Goal: Transaction & Acquisition: Subscribe to service/newsletter

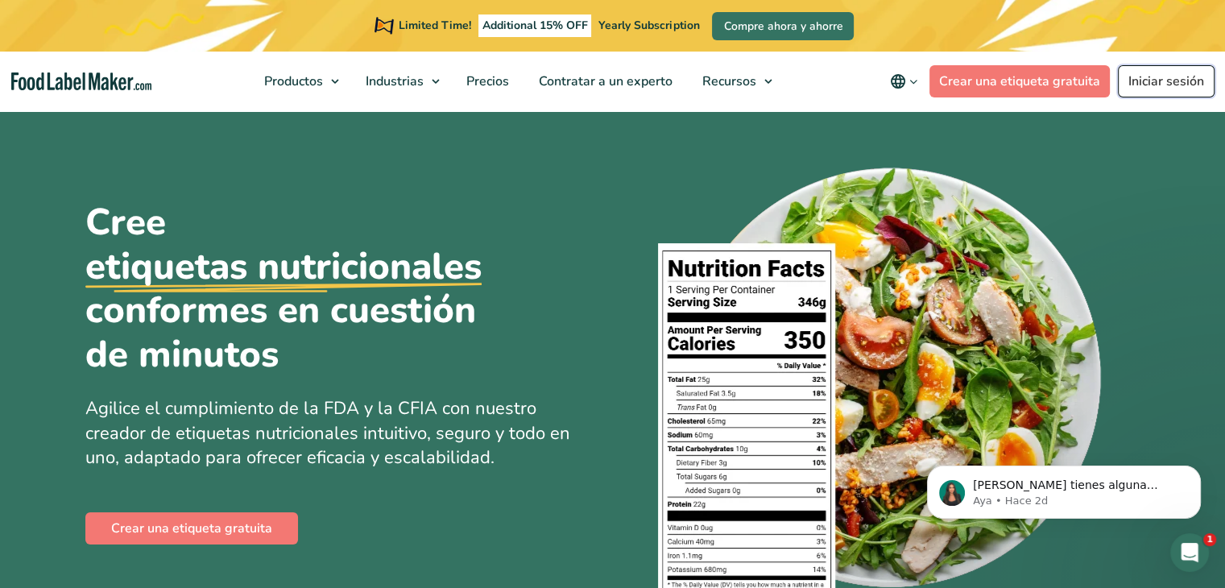
click at [1155, 79] on link "Iniciar sesión" at bounding box center [1166, 81] width 97 height 32
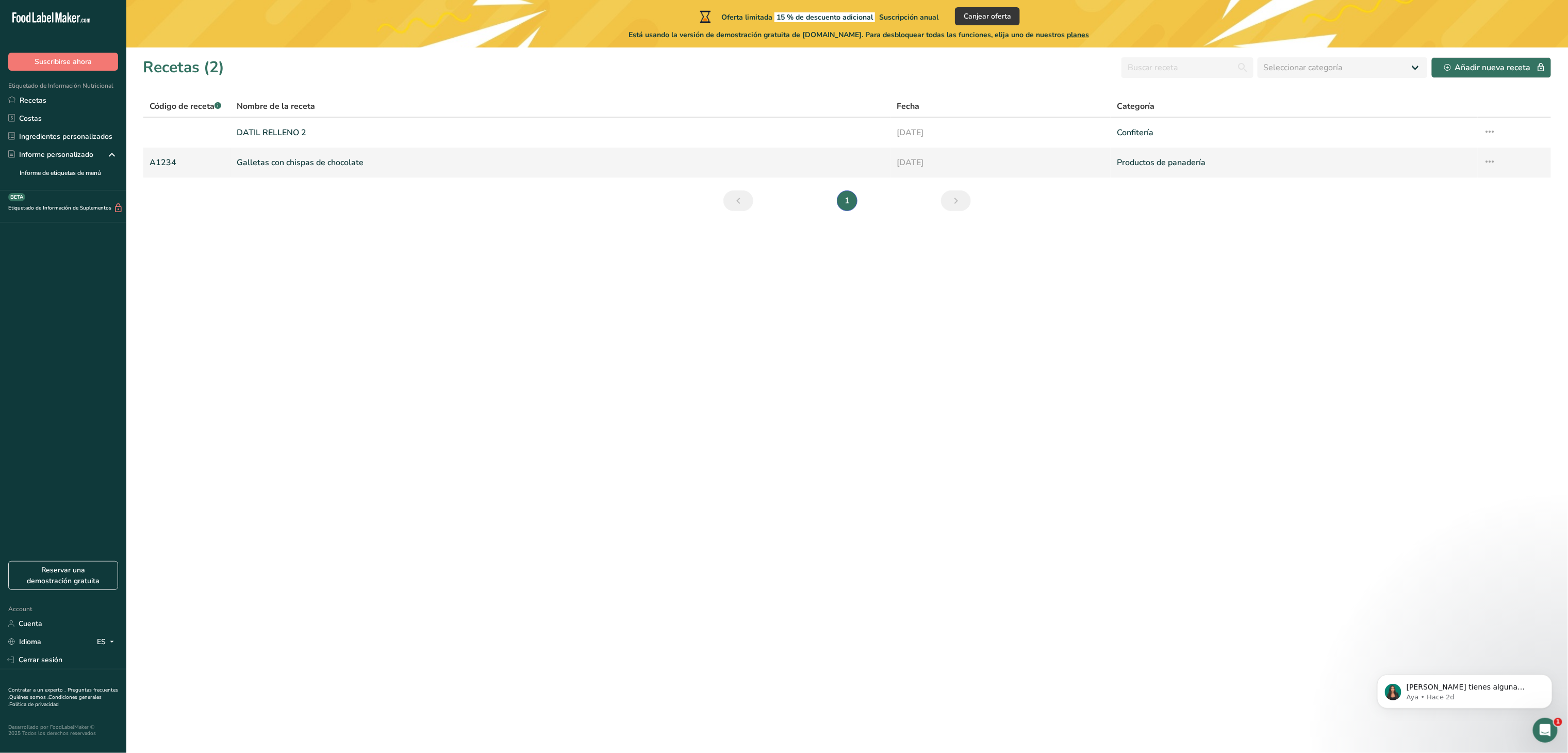
click at [303, 166] on link "Galletas con chispas de chocolate" at bounding box center [561, 163] width 648 height 22
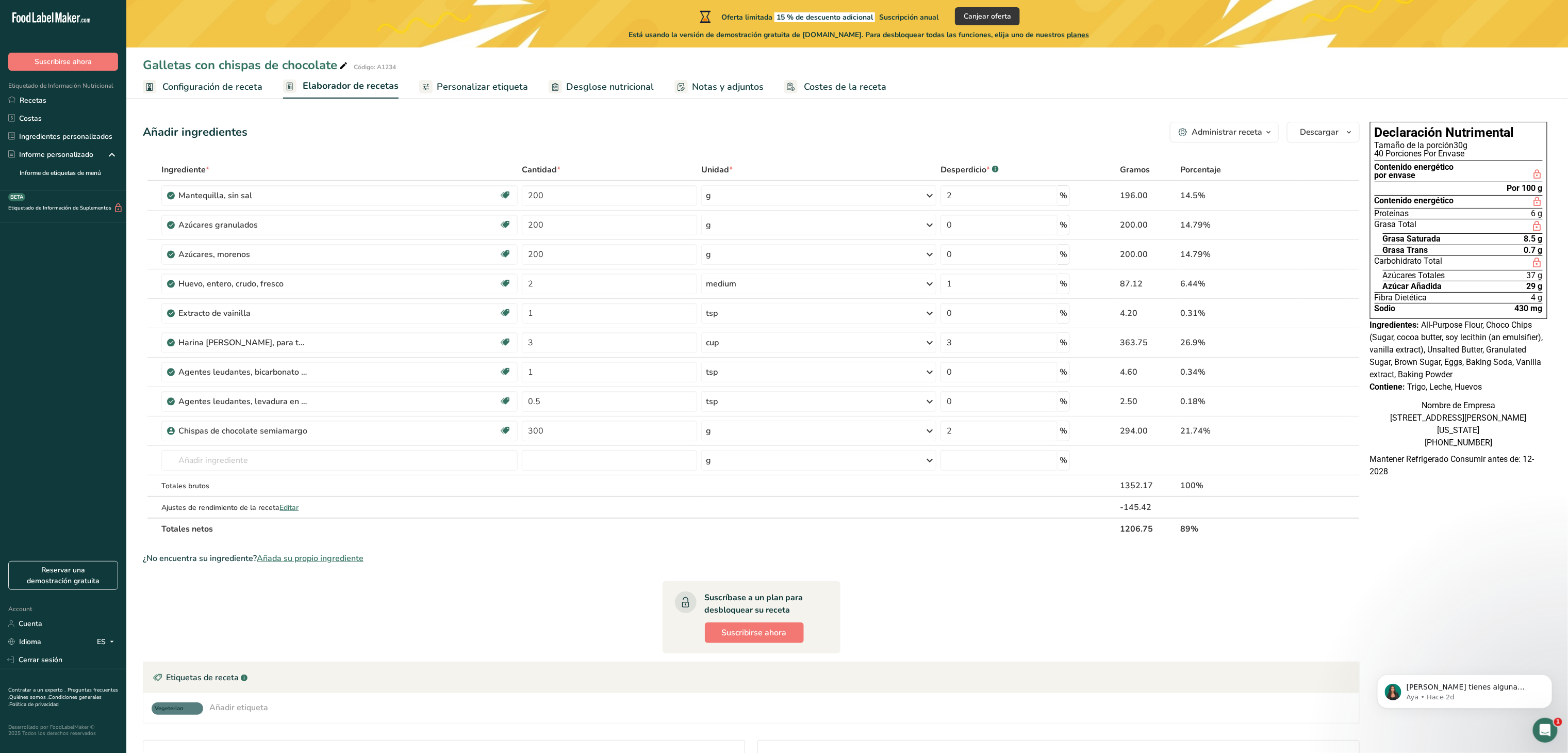
click at [218, 86] on span "Configuración de receta" at bounding box center [212, 87] width 100 height 14
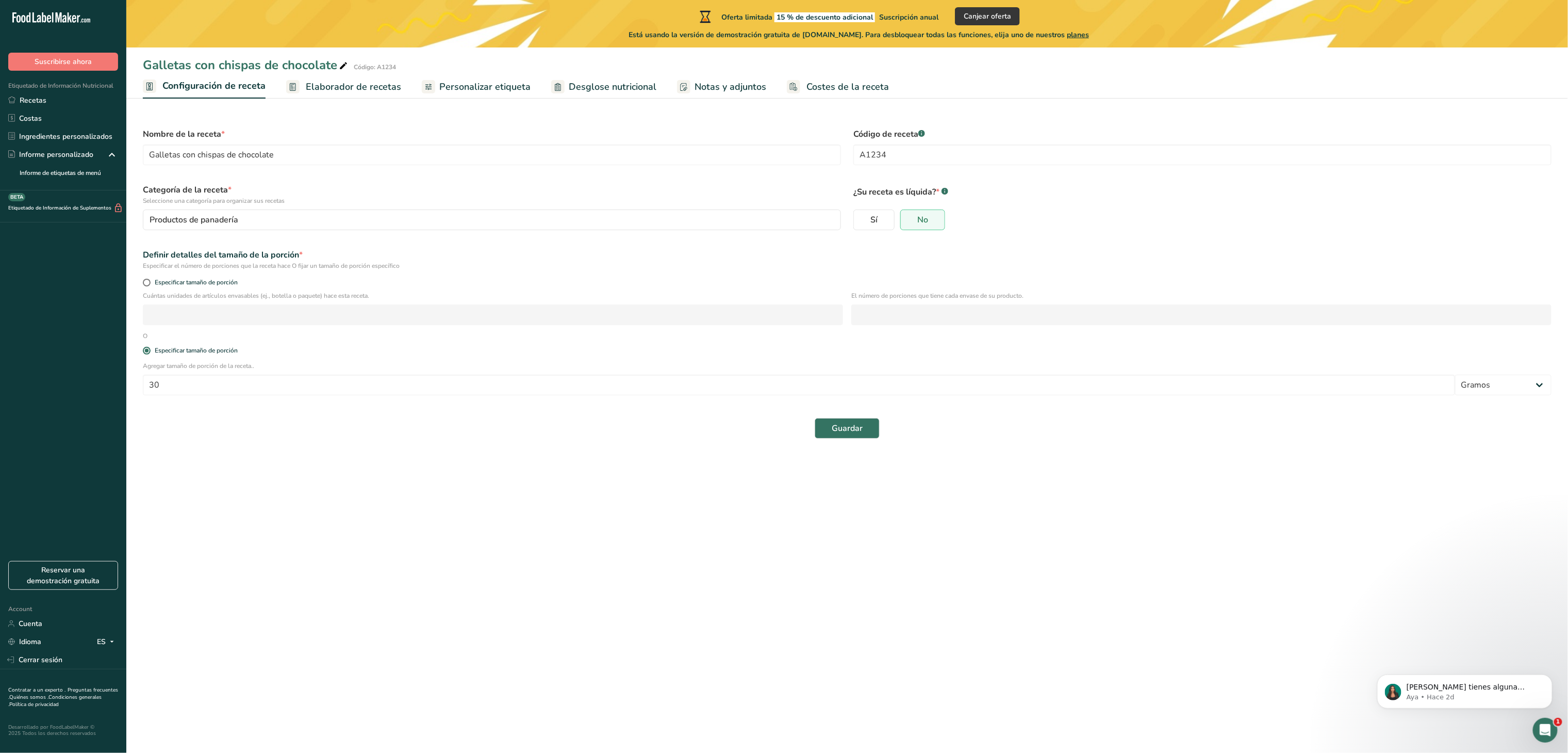
click at [349, 88] on span "Elaborador de recetas" at bounding box center [353, 87] width 95 height 14
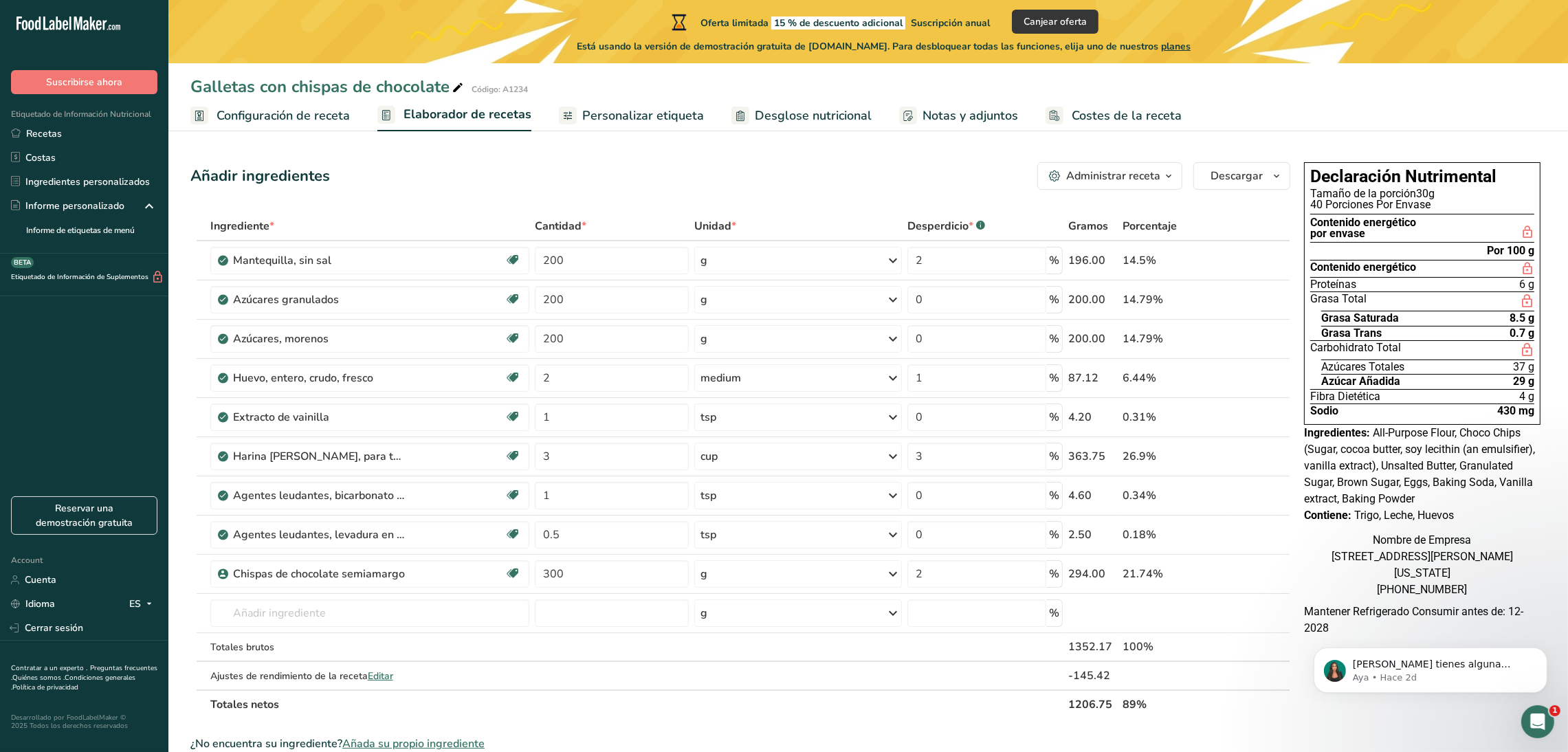
click at [289, 120] on span "Configuración de receta" at bounding box center [283, 116] width 133 height 19
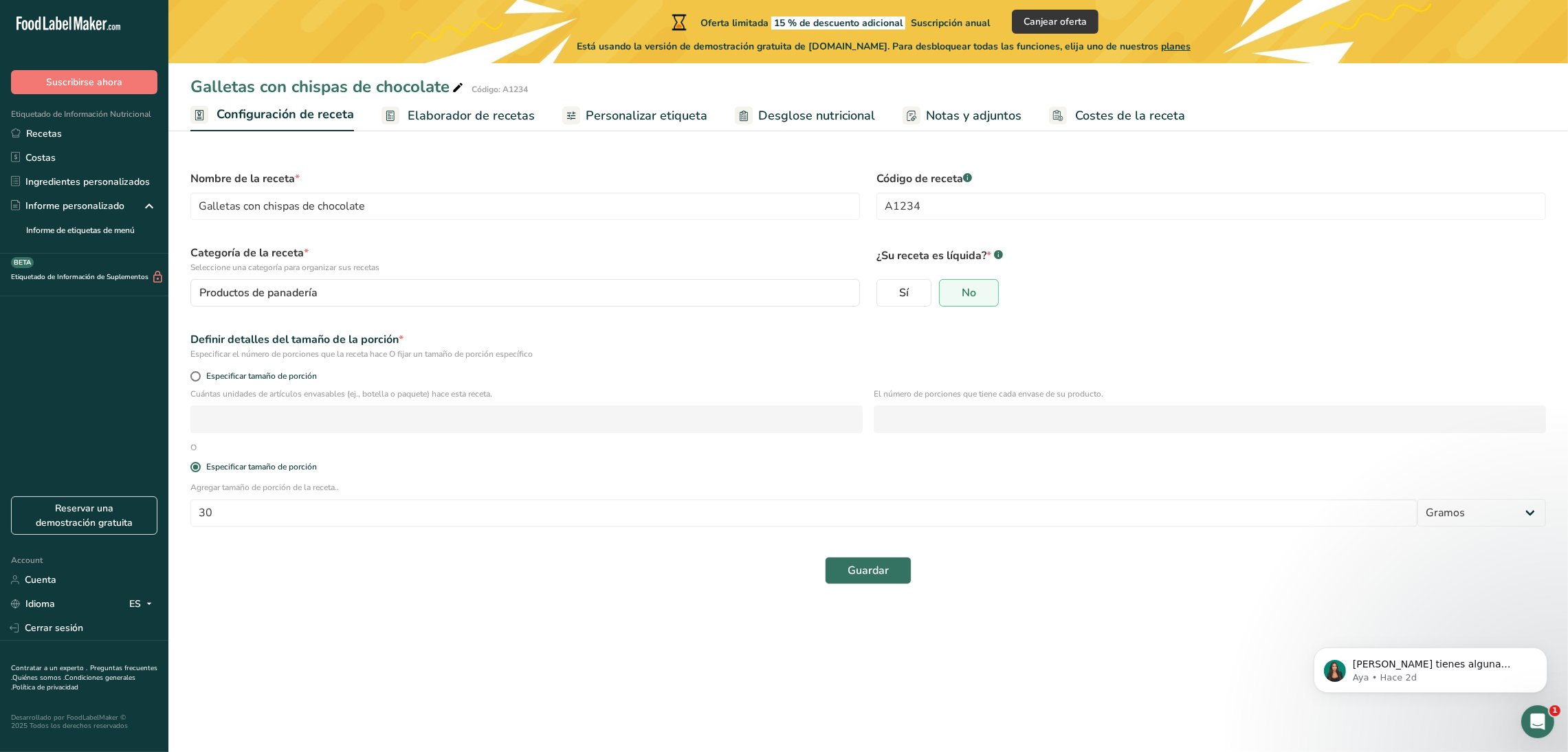
click at [481, 120] on span "Elaborador de recetas" at bounding box center [471, 116] width 127 height 19
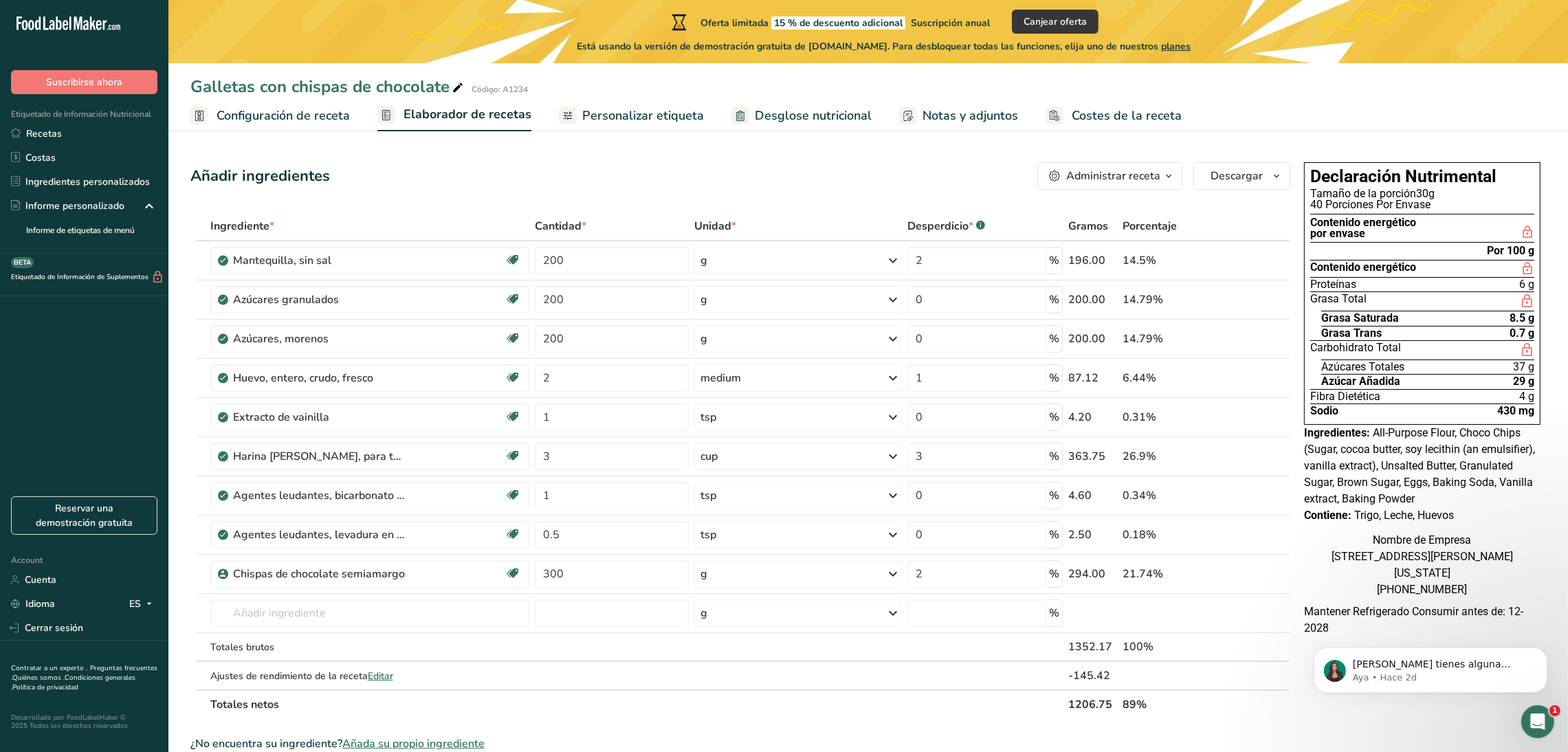
click at [628, 116] on span "Personalizar etiqueta" at bounding box center [642, 116] width 122 height 19
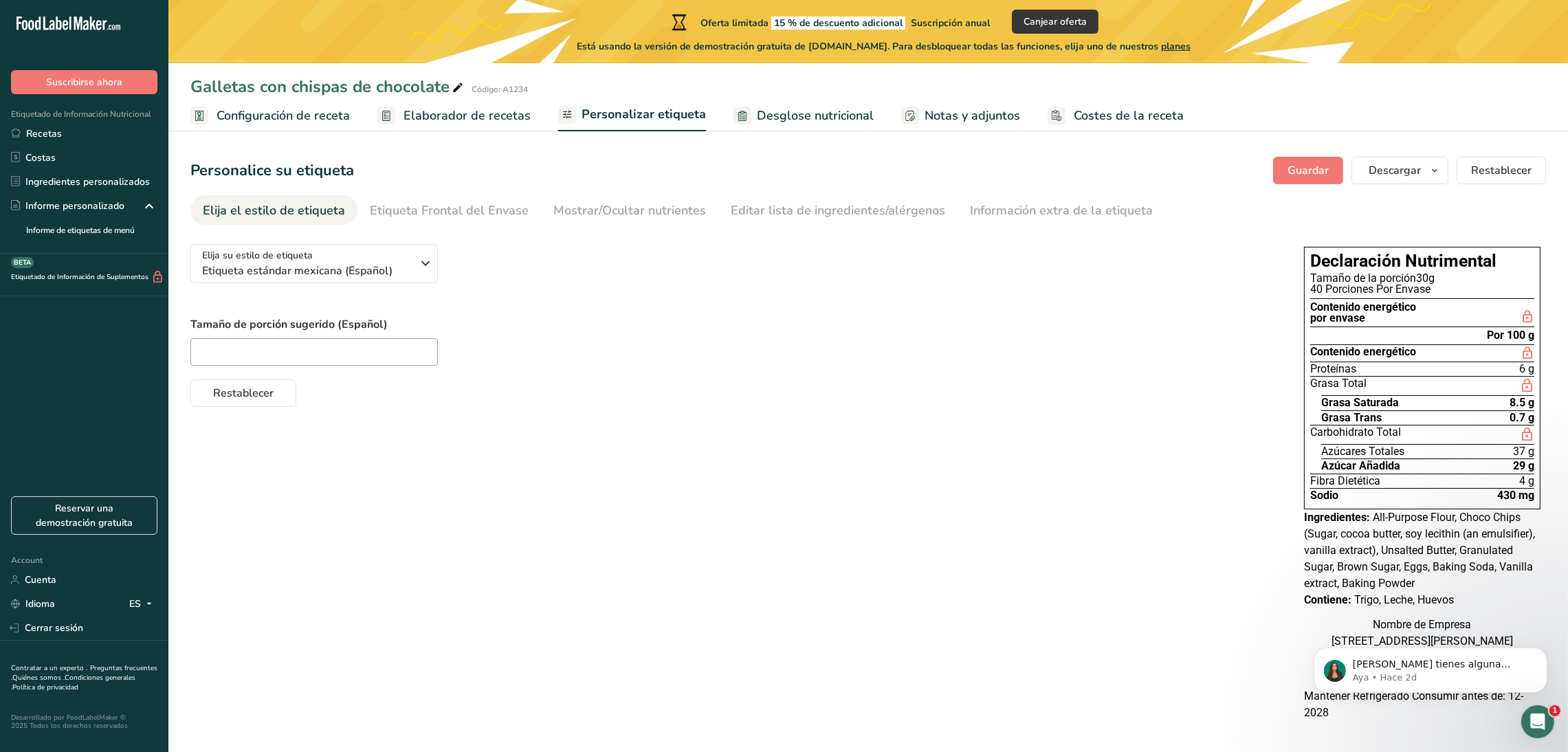
click at [459, 114] on span "Elaborador de recetas" at bounding box center [467, 116] width 127 height 19
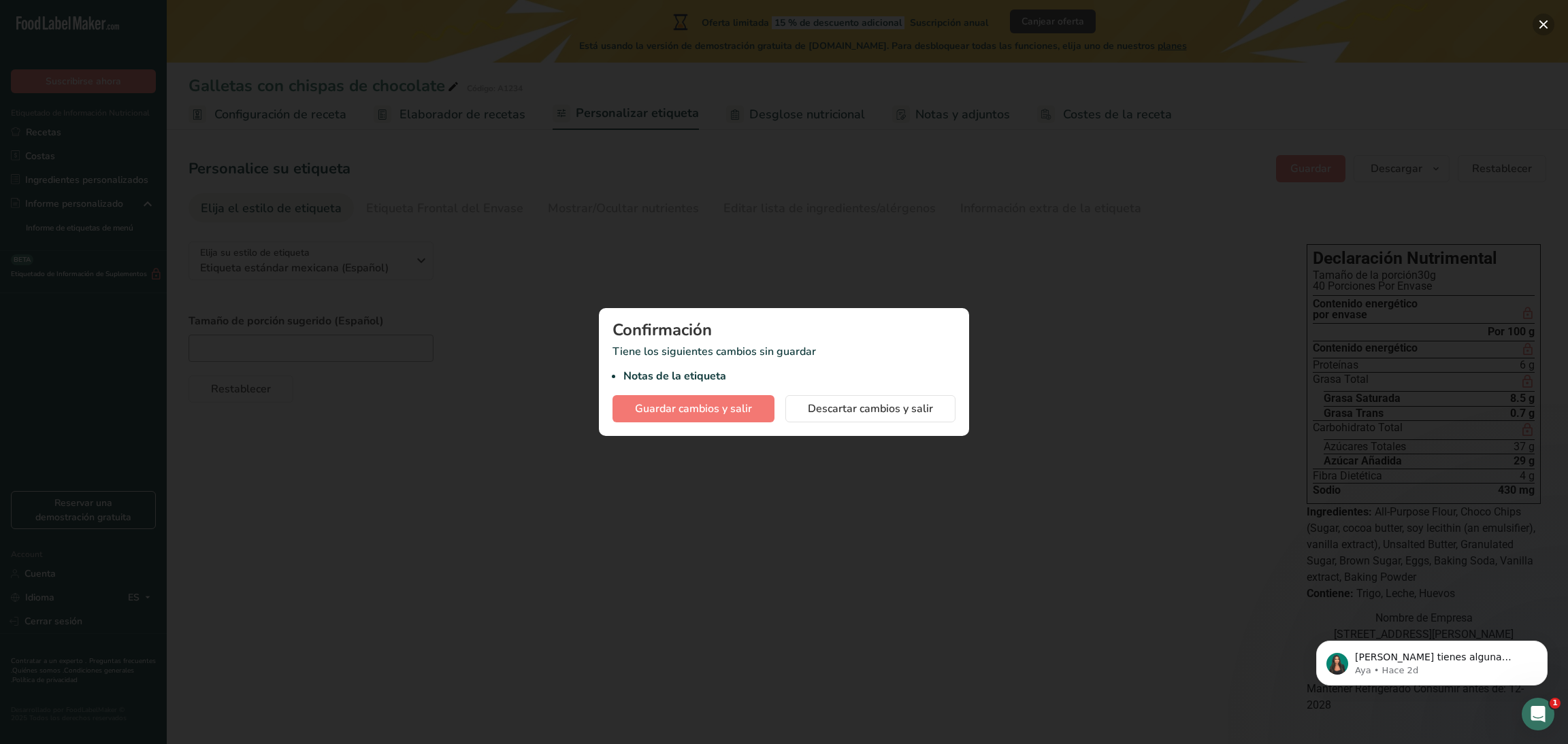
click at [1541, 26] on button "button" at bounding box center [1544, 24] width 22 height 22
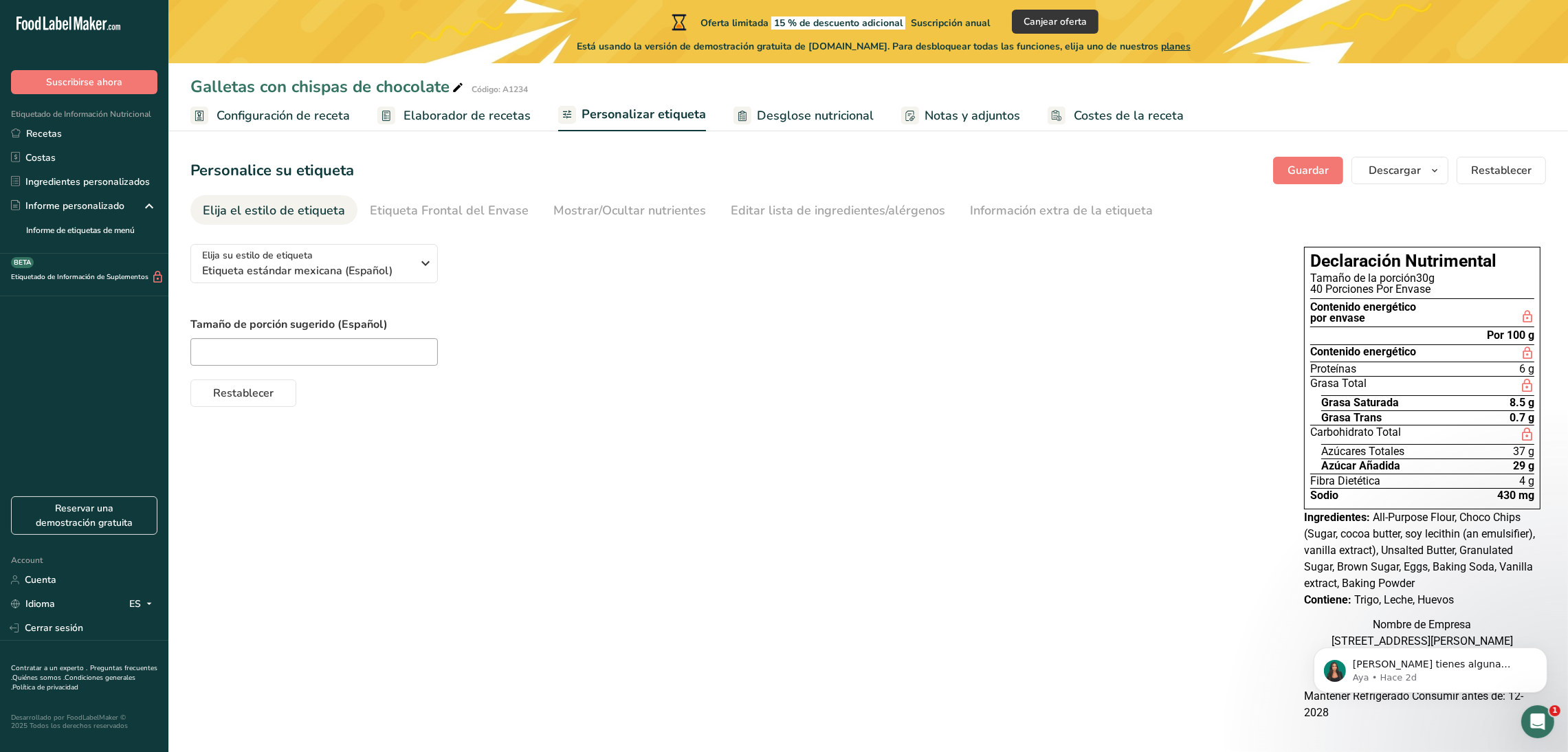
click at [473, 124] on span "Elaborador de recetas" at bounding box center [467, 116] width 127 height 19
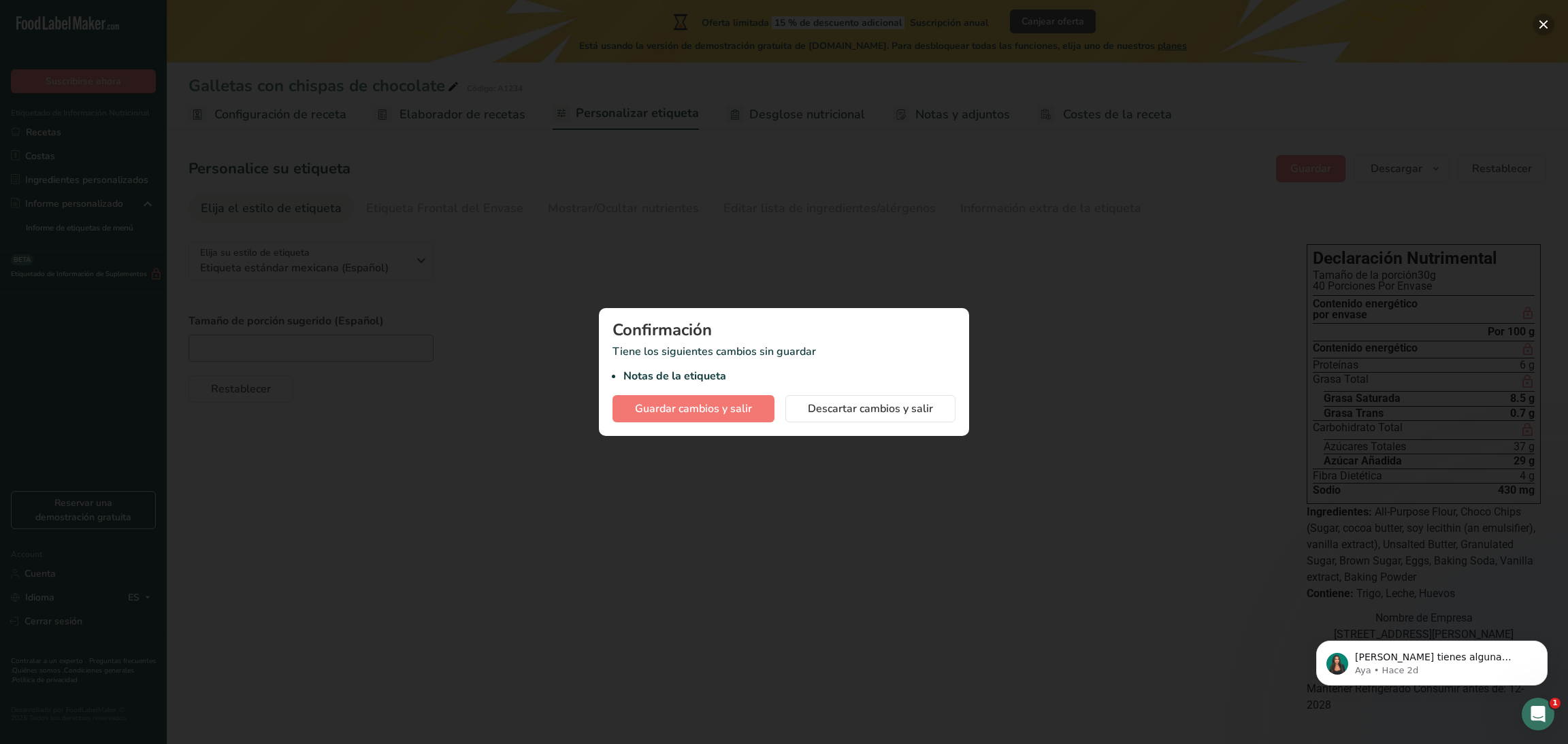
click at [1544, 21] on button "button" at bounding box center [1544, 24] width 22 height 22
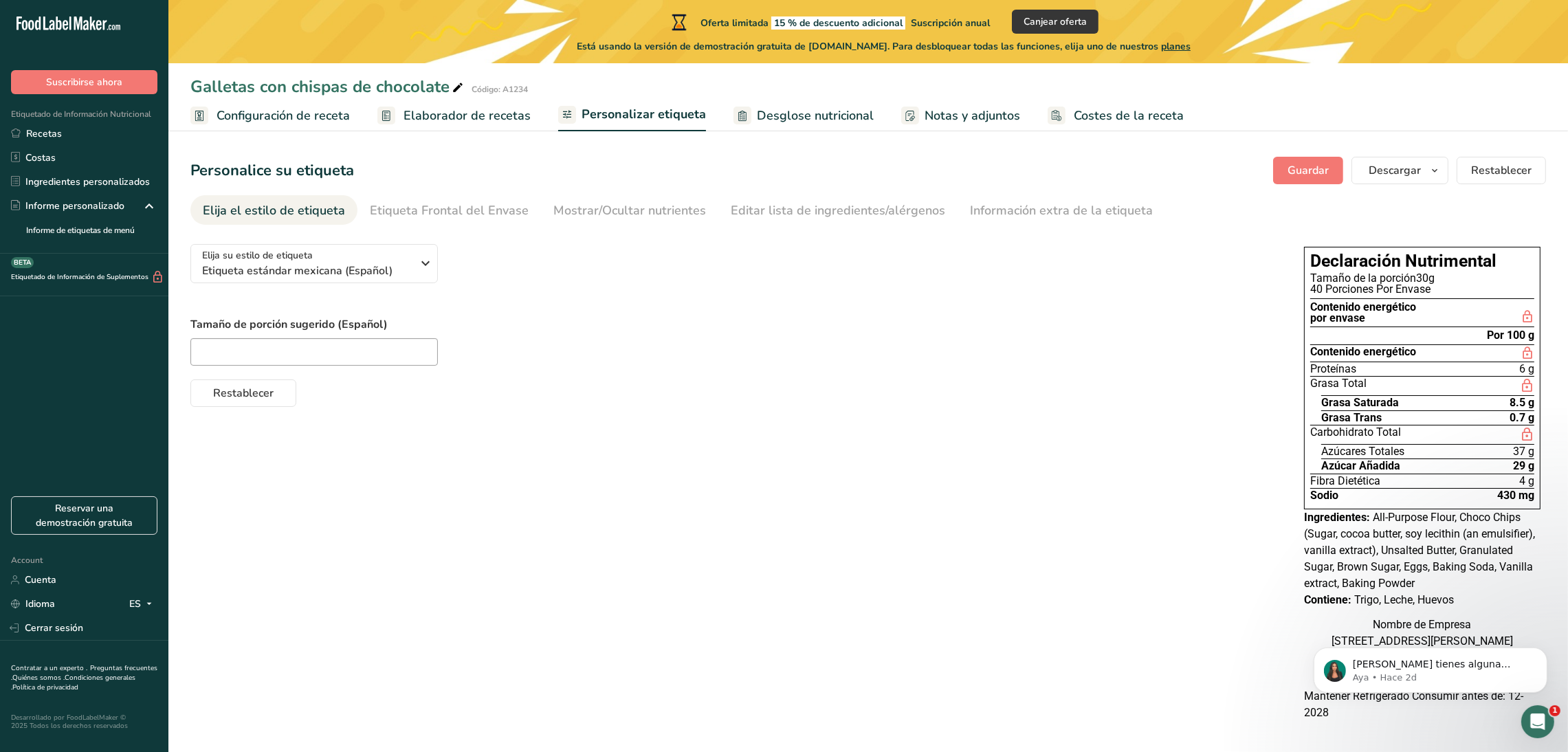
click at [537, 426] on div "Elija su estilo de etiqueta Etiqueta estándar mexicana (Español) EE. UU. (FDA) …" at bounding box center [868, 485] width 1356 height 504
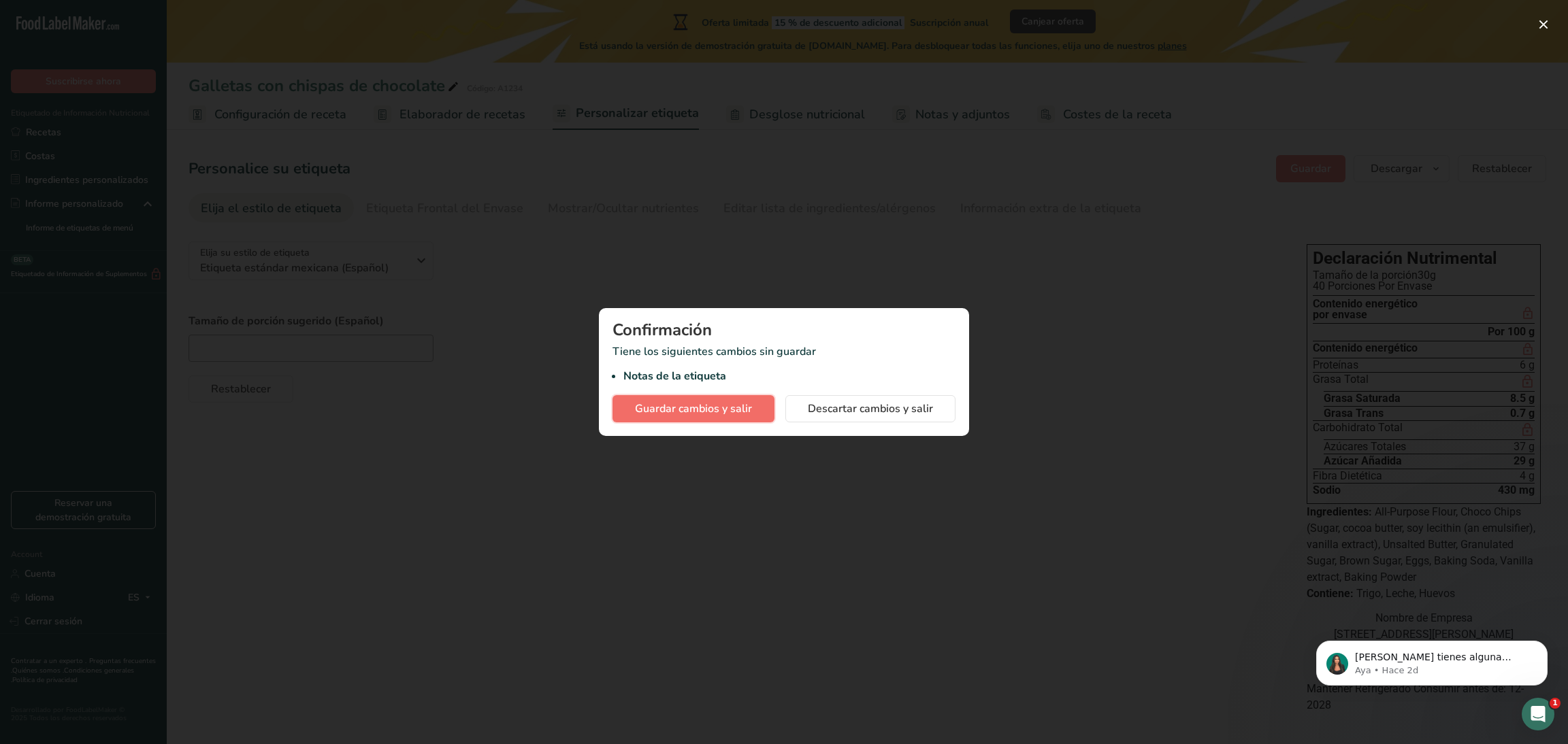
click at [676, 411] on span "Guardar cambios y salir" at bounding box center [694, 409] width 117 height 16
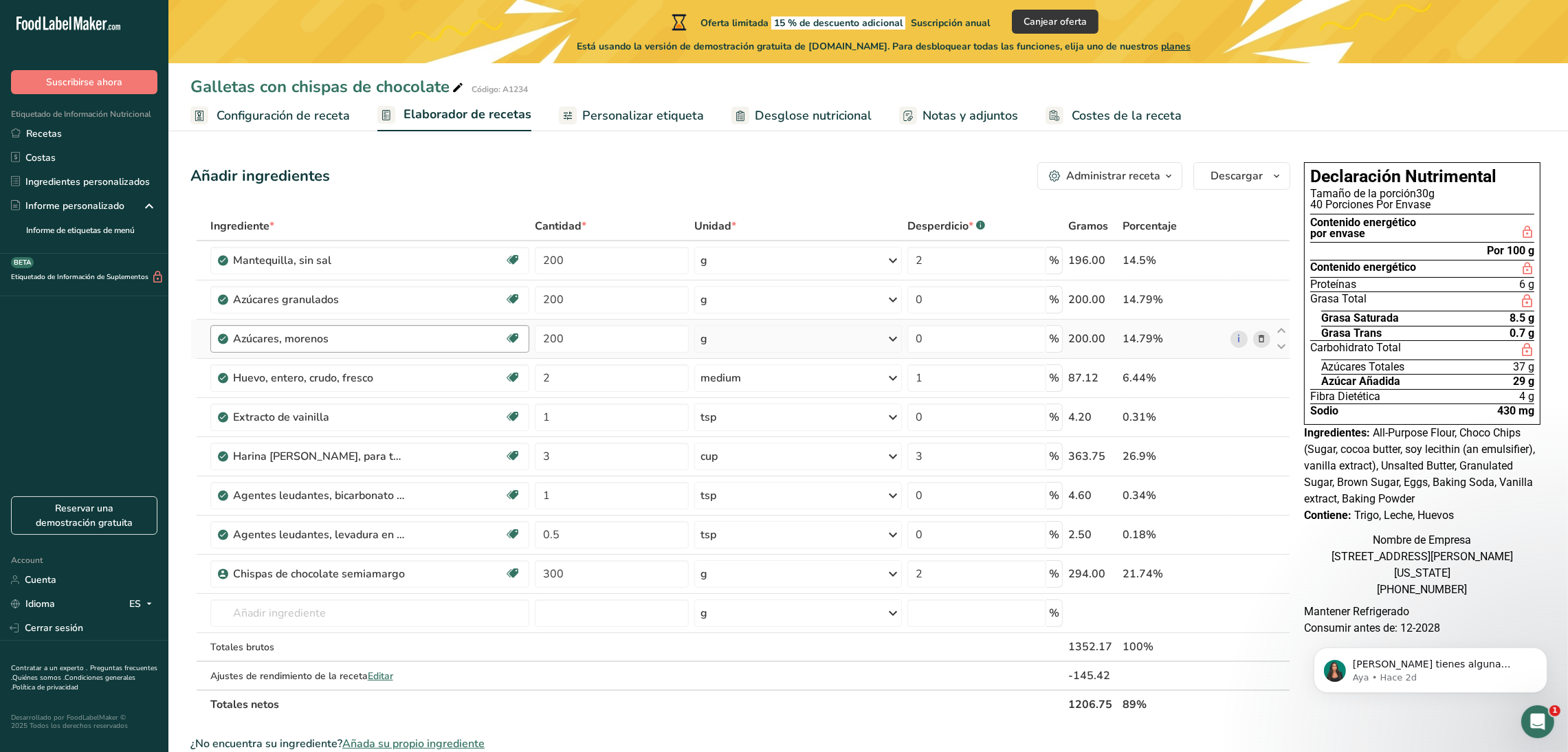
click at [496, 326] on div "Azúcares, morenos Libre de lácteos Libre de gluten Vegano Vegetariano Libre de …" at bounding box center [370, 339] width 319 height 27
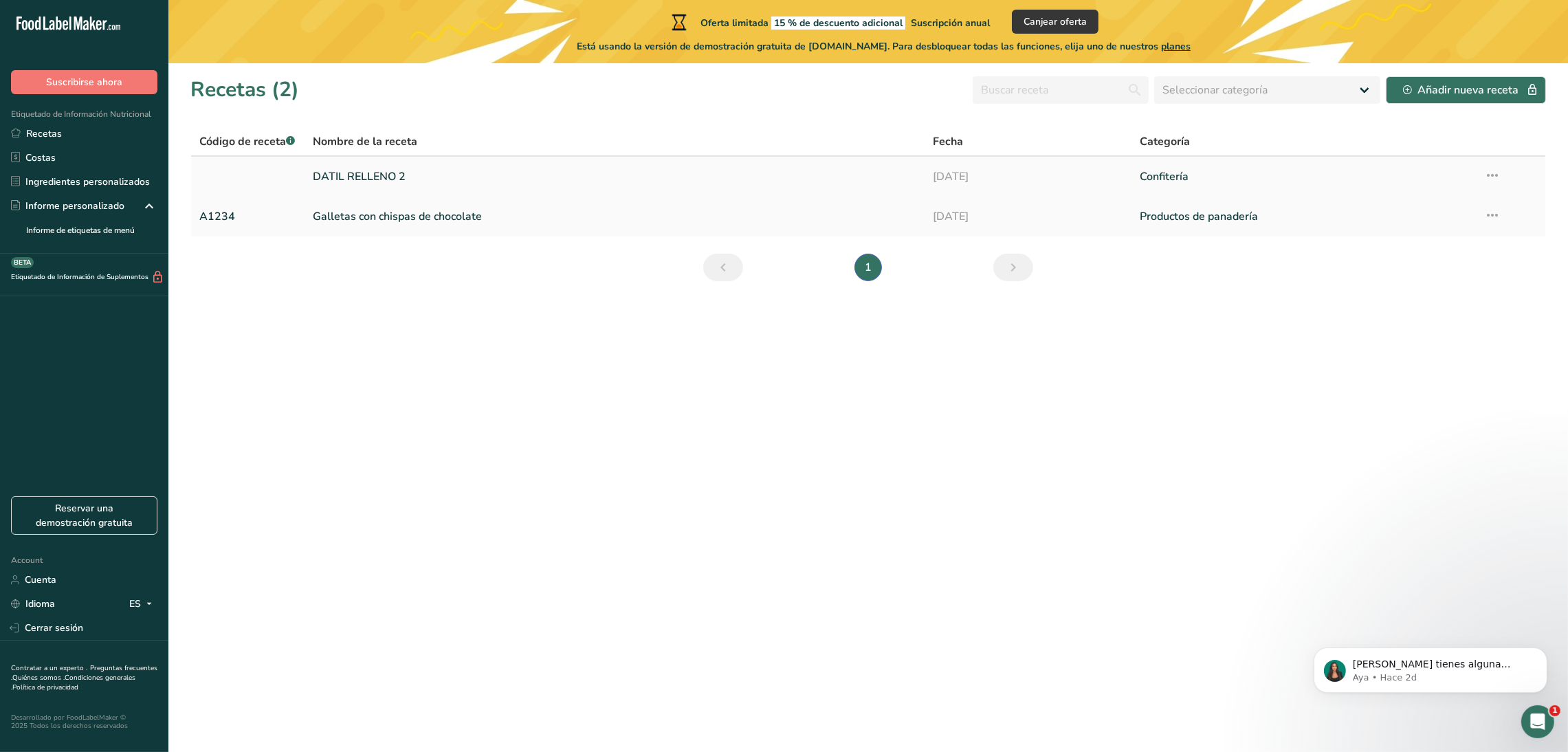
click at [369, 178] on link "DATIL RELLENO 2" at bounding box center [615, 177] width 604 height 29
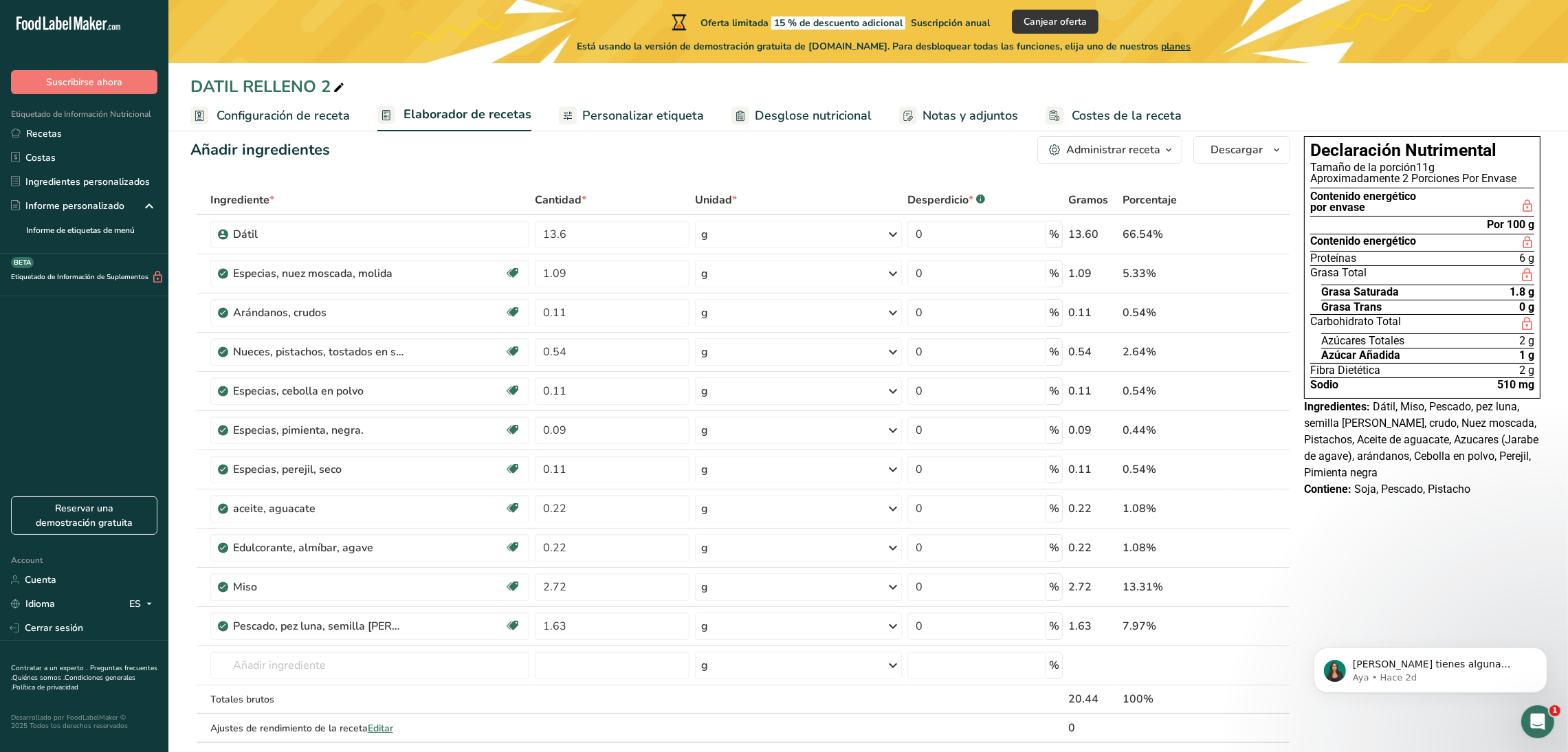
scroll to position [20, 0]
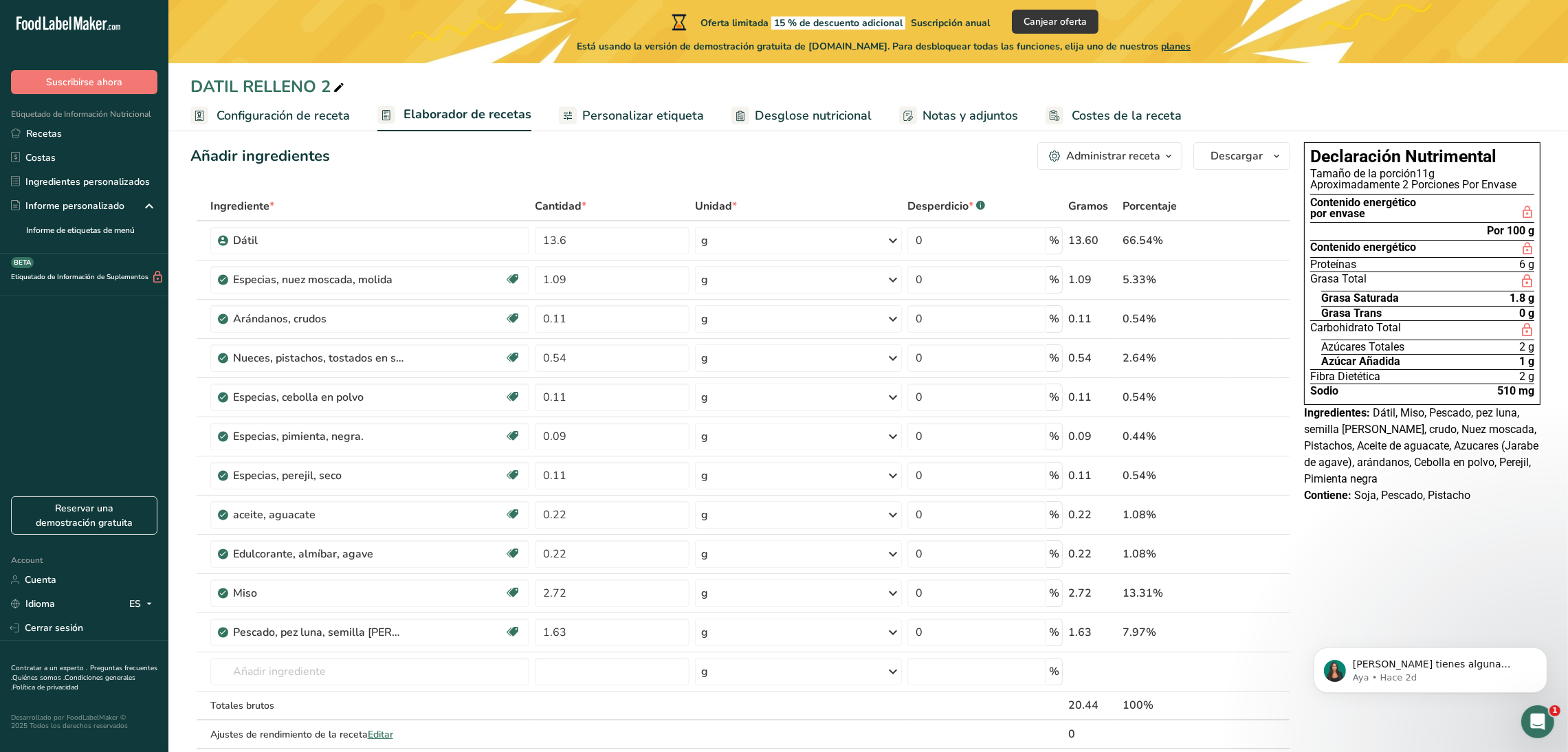
click at [1297, 50] on div "Está usando la versión de demostración gratuita de FoodLabelMaker.com. Para des…" at bounding box center [884, 43] width 1399 height 20
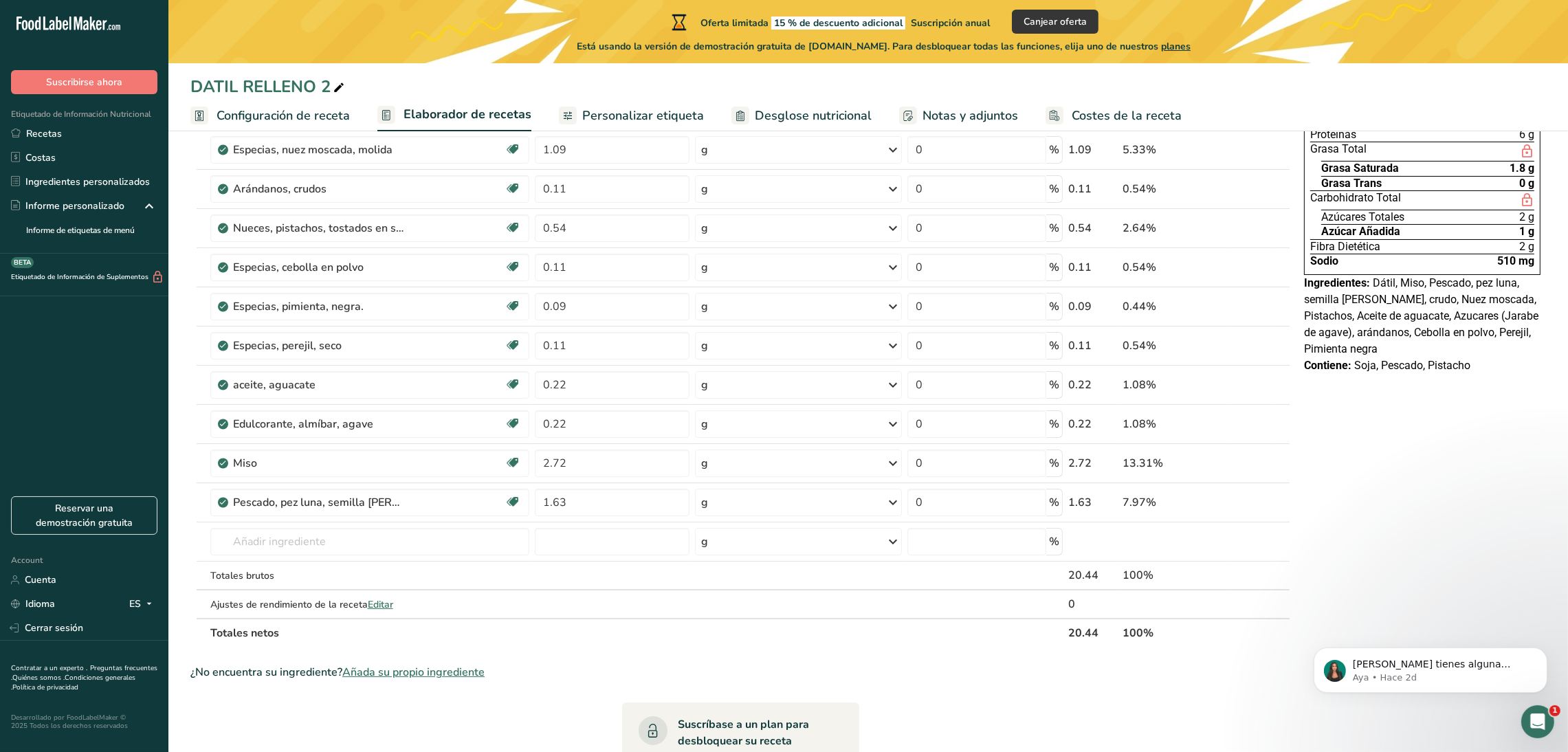
scroll to position [151, 0]
click at [476, 592] on span "Libre de soja" at bounding box center [462, 593] width 48 height 12
click at [381, 603] on span "Editar" at bounding box center [380, 603] width 26 height 13
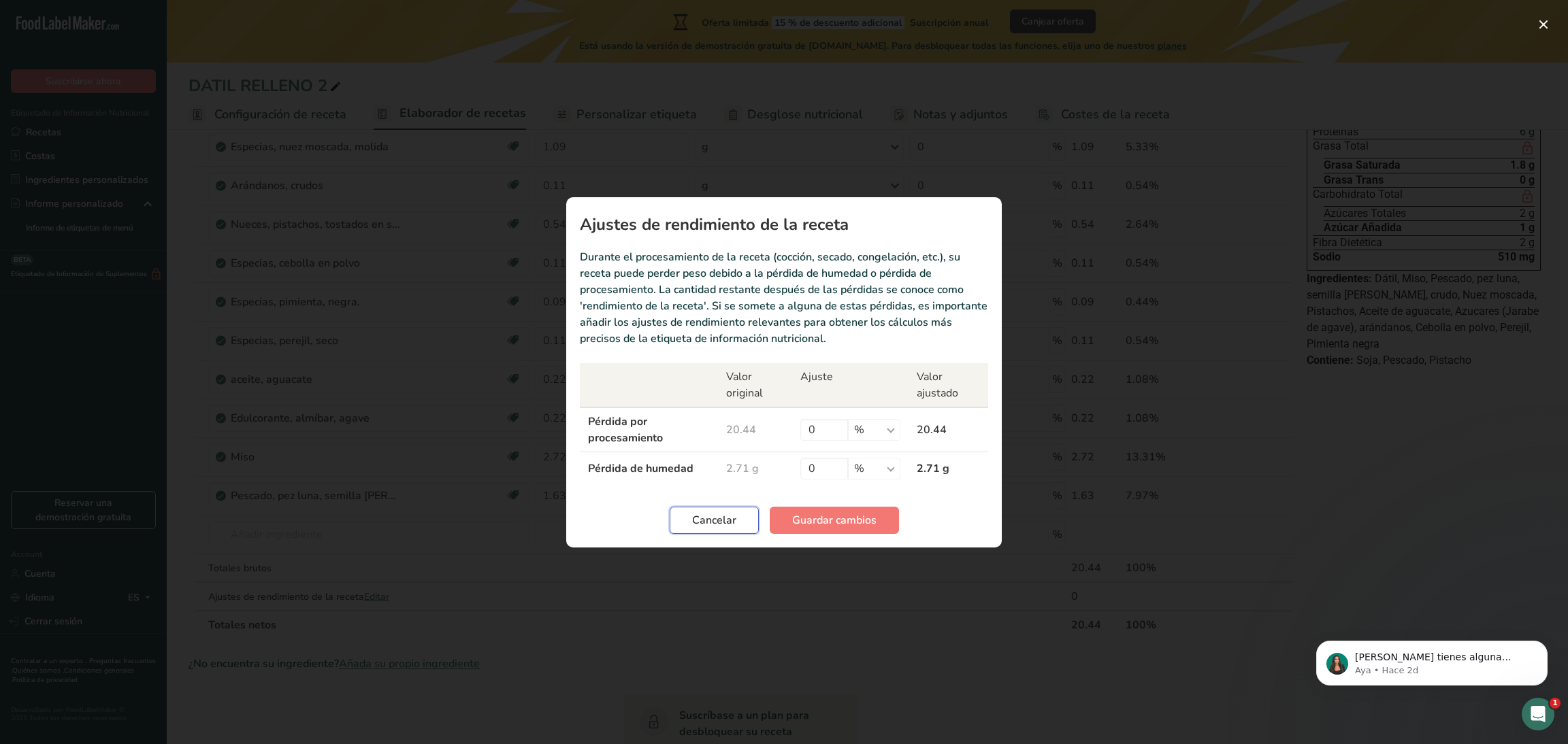
click at [722, 516] on span "Cancelar" at bounding box center [714, 520] width 44 height 16
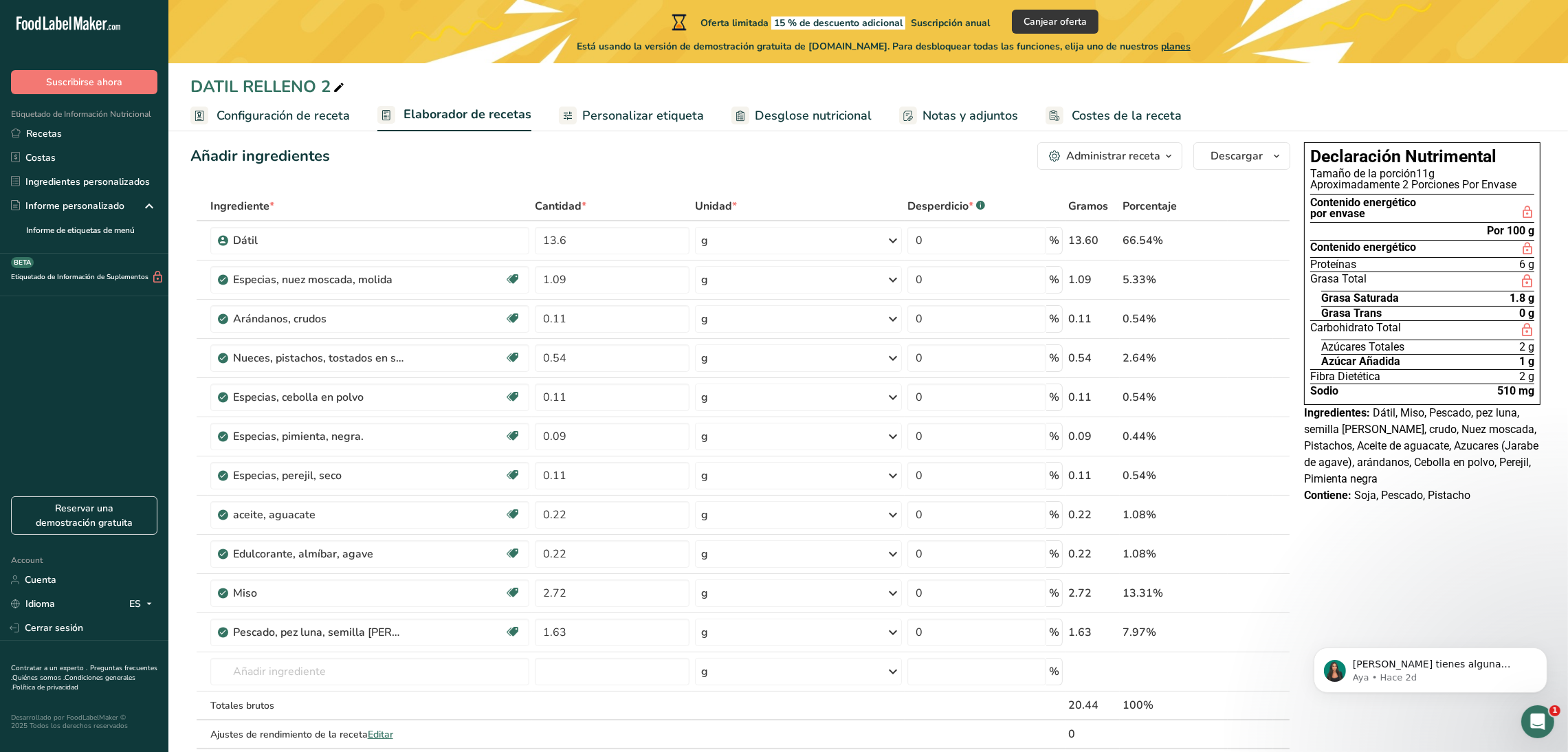
scroll to position [0, 0]
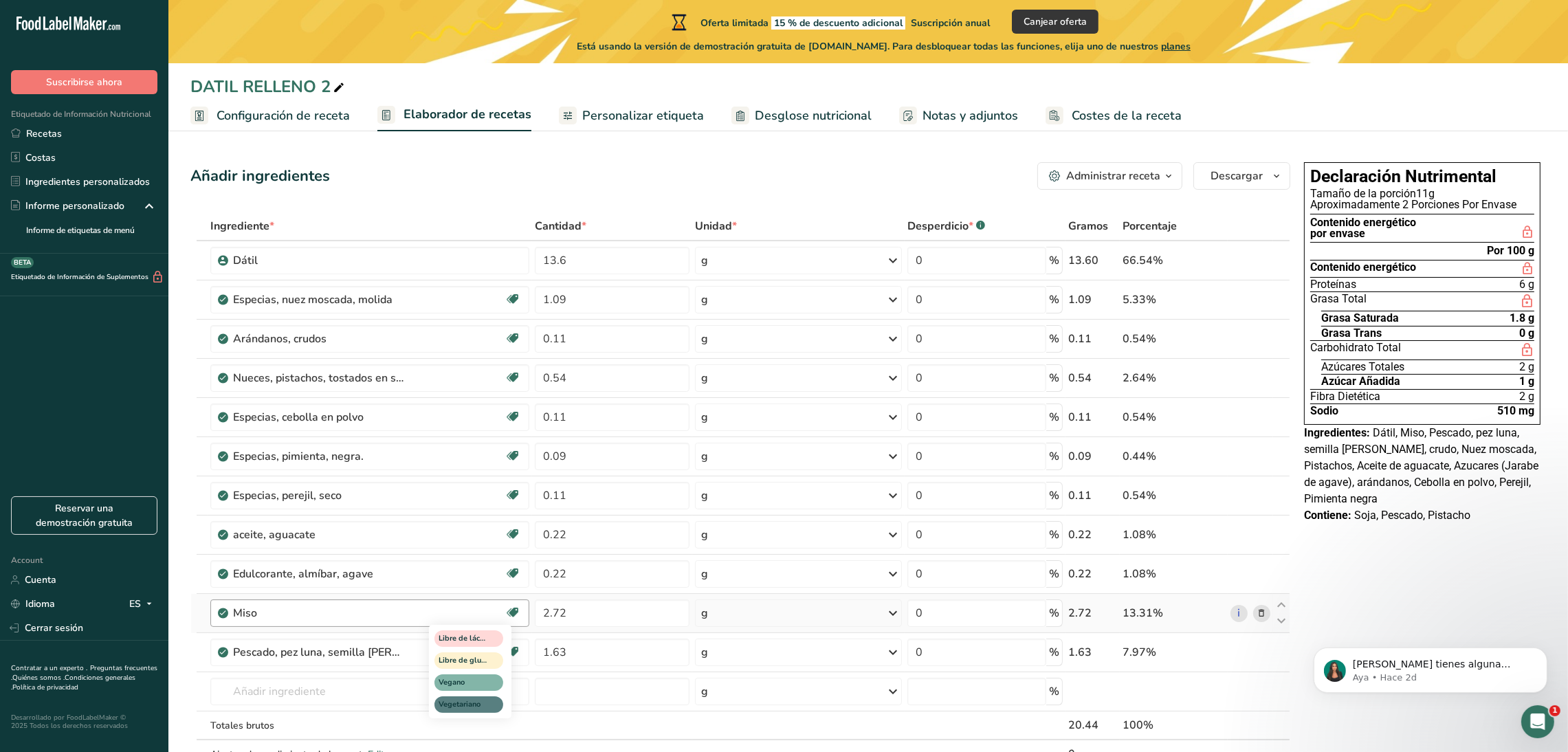
click at [514, 652] on div "Libre de lácteos Libre de gluten Vegano Vegetariano" at bounding box center [495, 670] width 132 height 96
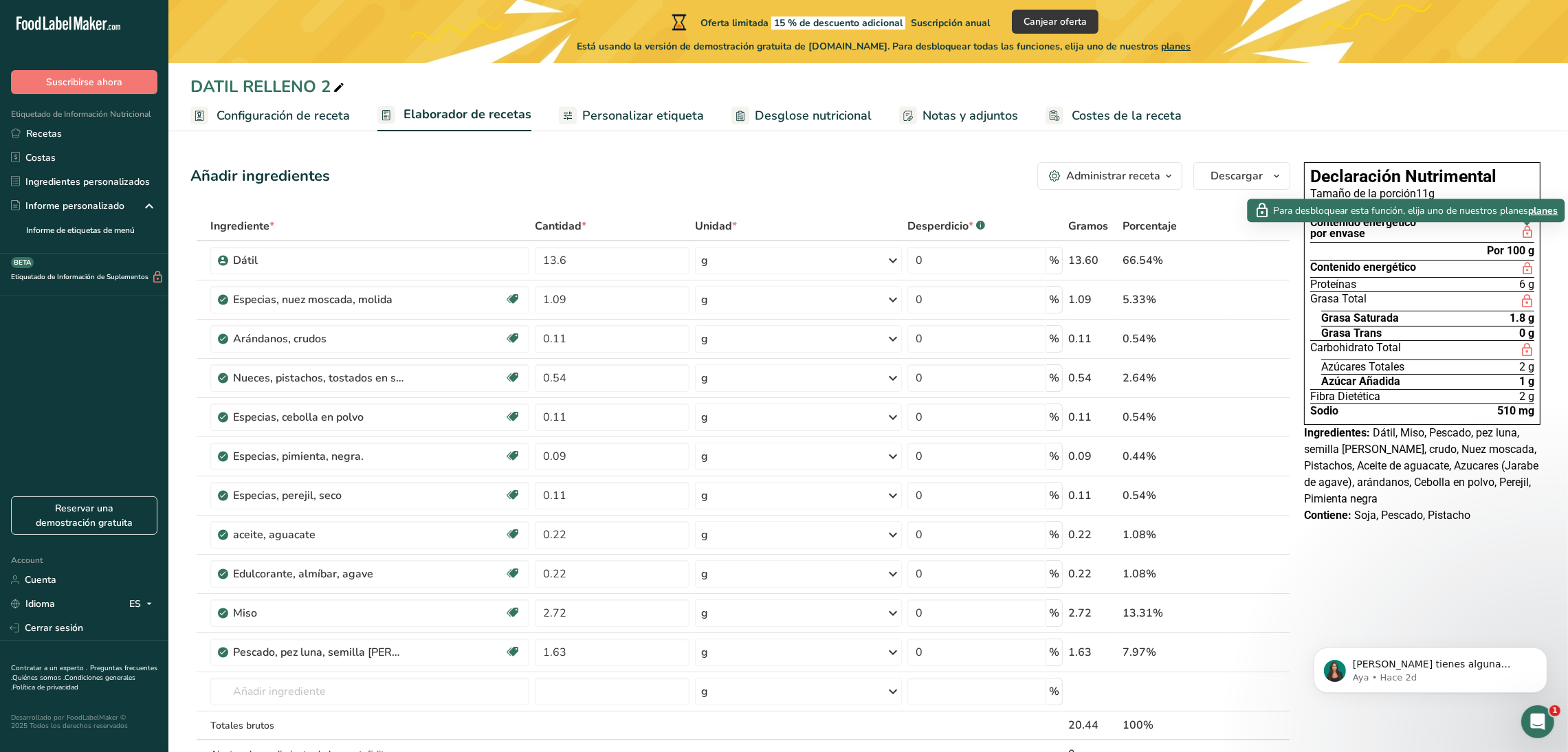
click at [1527, 236] on icon at bounding box center [1527, 232] width 14 height 16
click at [1545, 212] on span "planes" at bounding box center [1542, 210] width 30 height 15
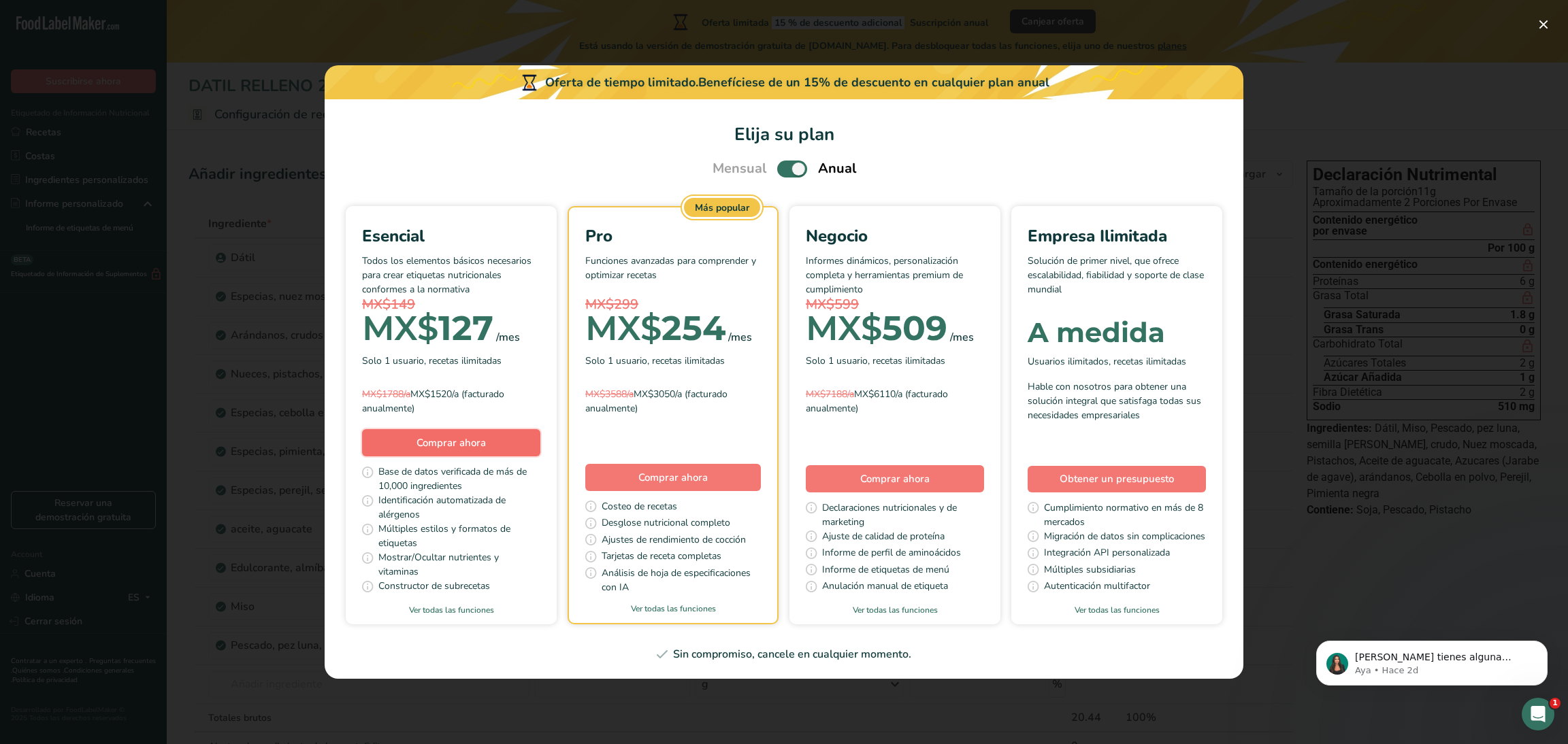
click at [427, 436] on span "Comprar ahora" at bounding box center [451, 443] width 69 height 14
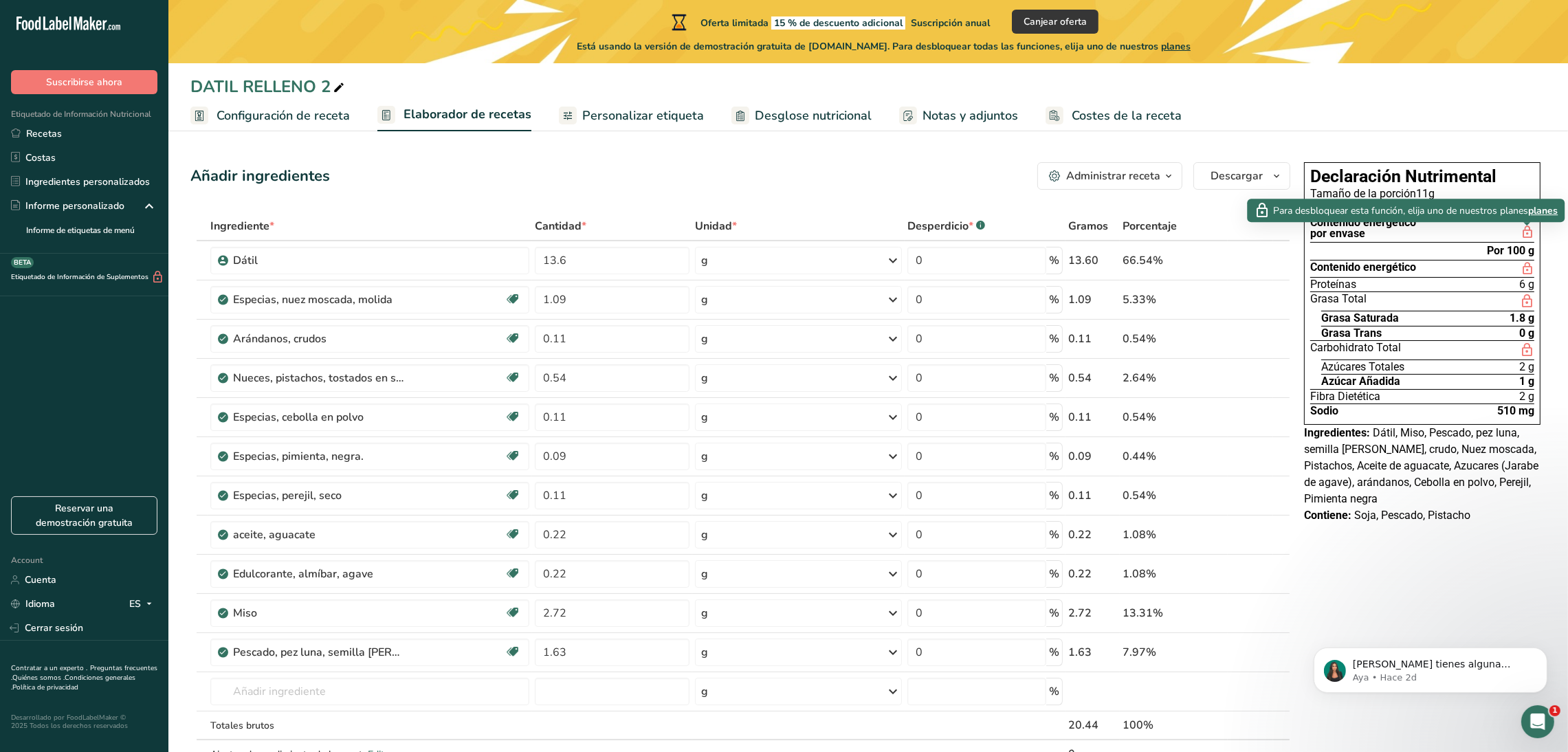
click at [1545, 207] on span "planes" at bounding box center [1542, 210] width 30 height 15
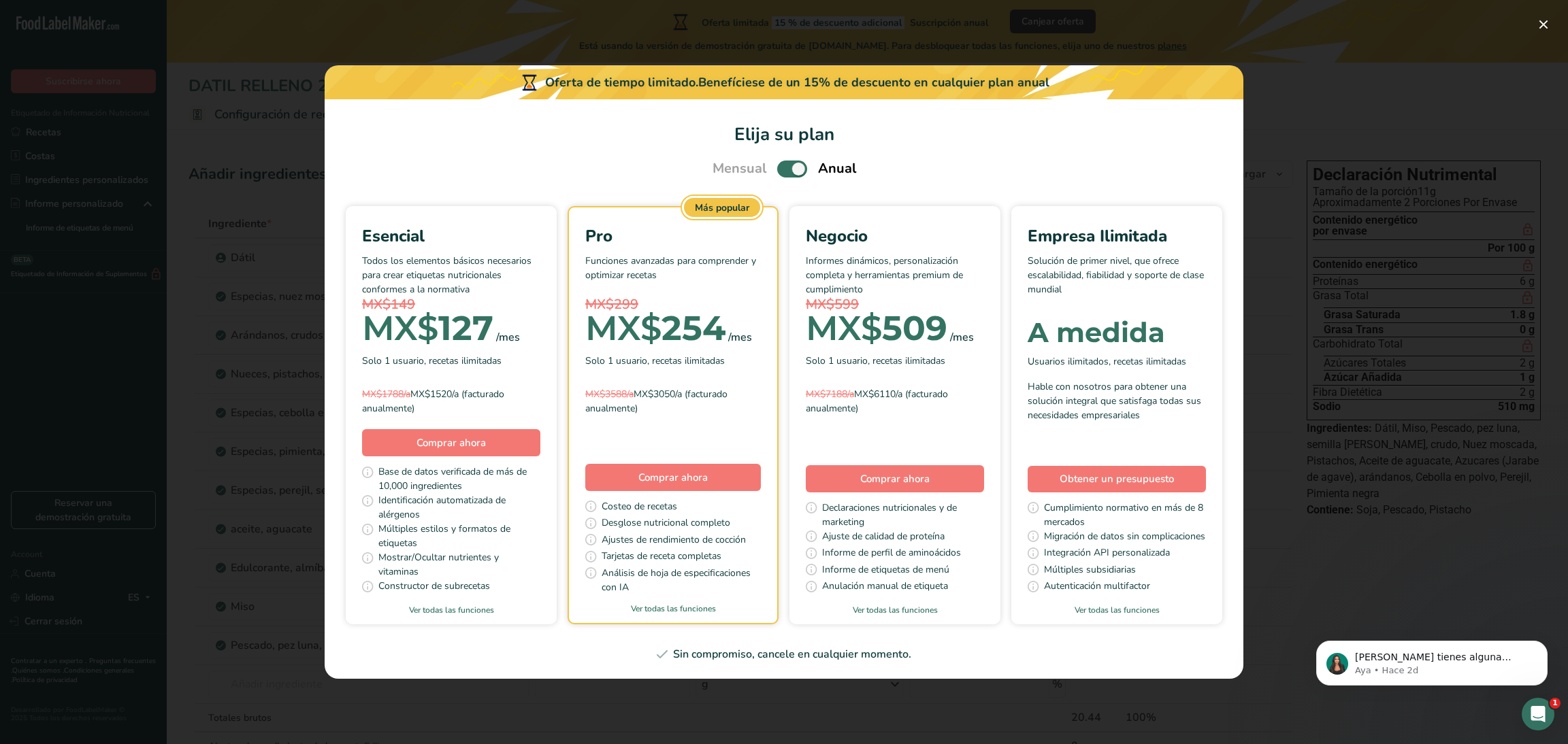
click at [785, 166] on span "Pick Your Pricing Plan Modal" at bounding box center [792, 169] width 30 height 17
click at [785, 166] on input "Pick Your Pricing Plan Modal" at bounding box center [781, 169] width 8 height 8
checkbox input "false"
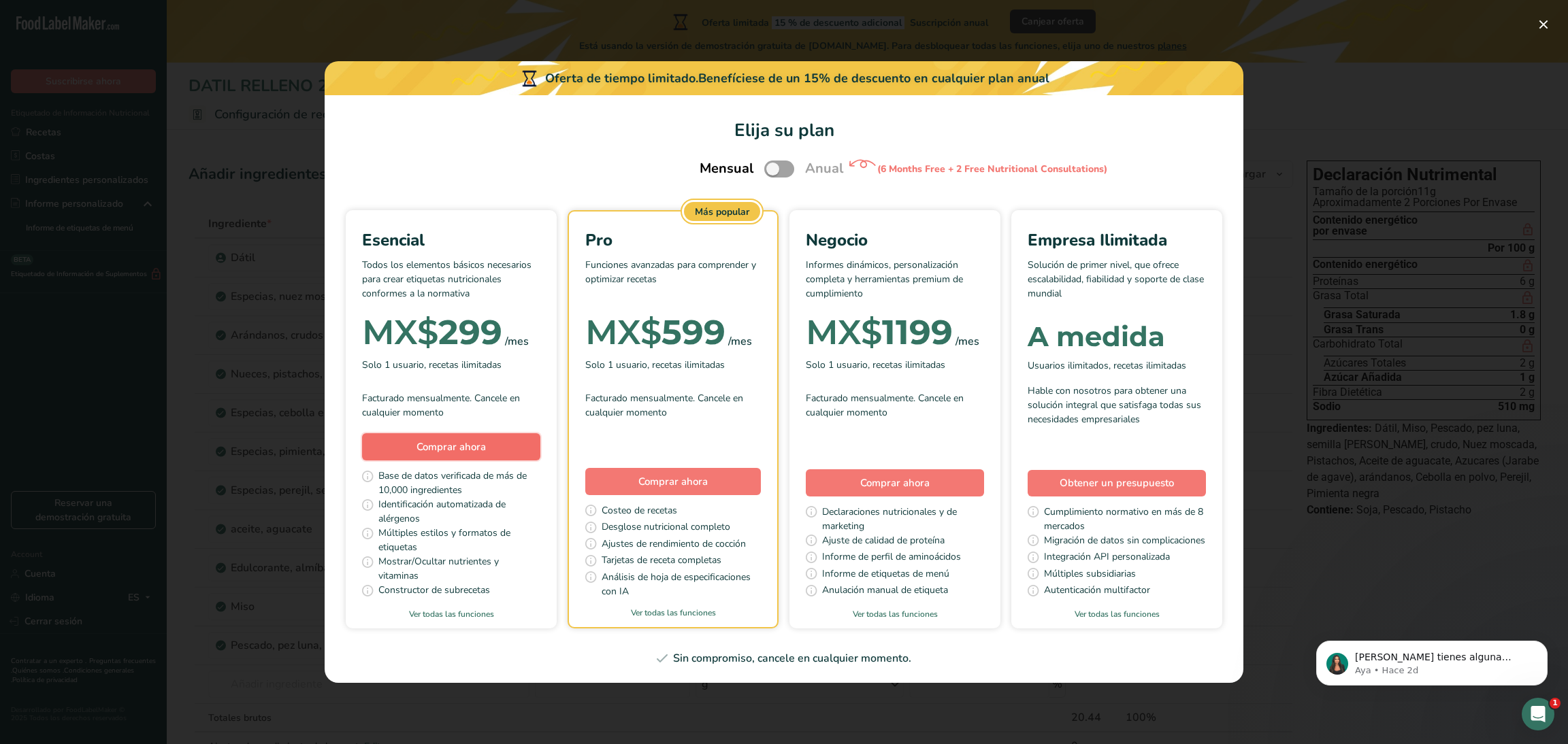
click at [451, 450] on span "Comprar ahora" at bounding box center [451, 447] width 69 height 14
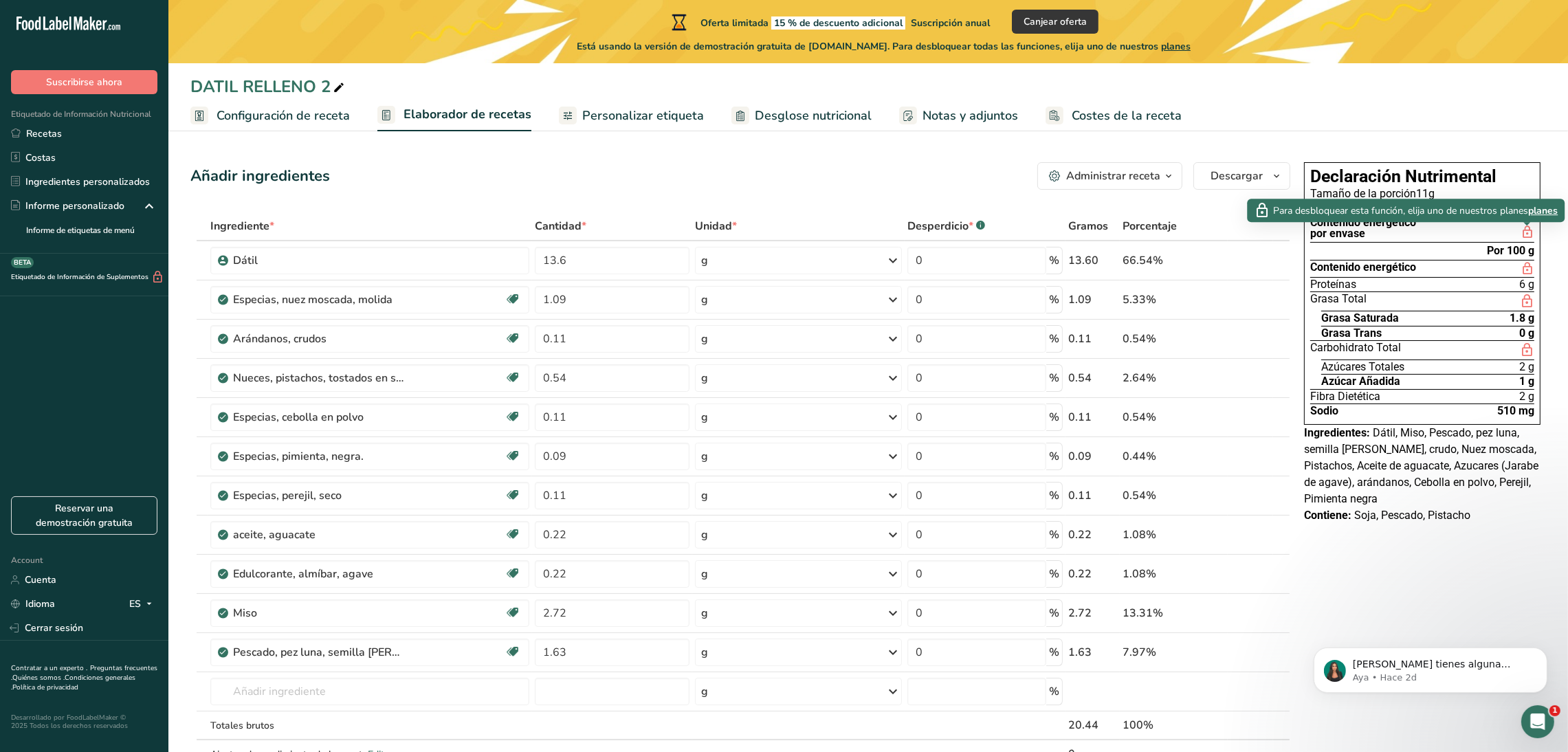
click at [1545, 210] on span "planes" at bounding box center [1542, 210] width 30 height 15
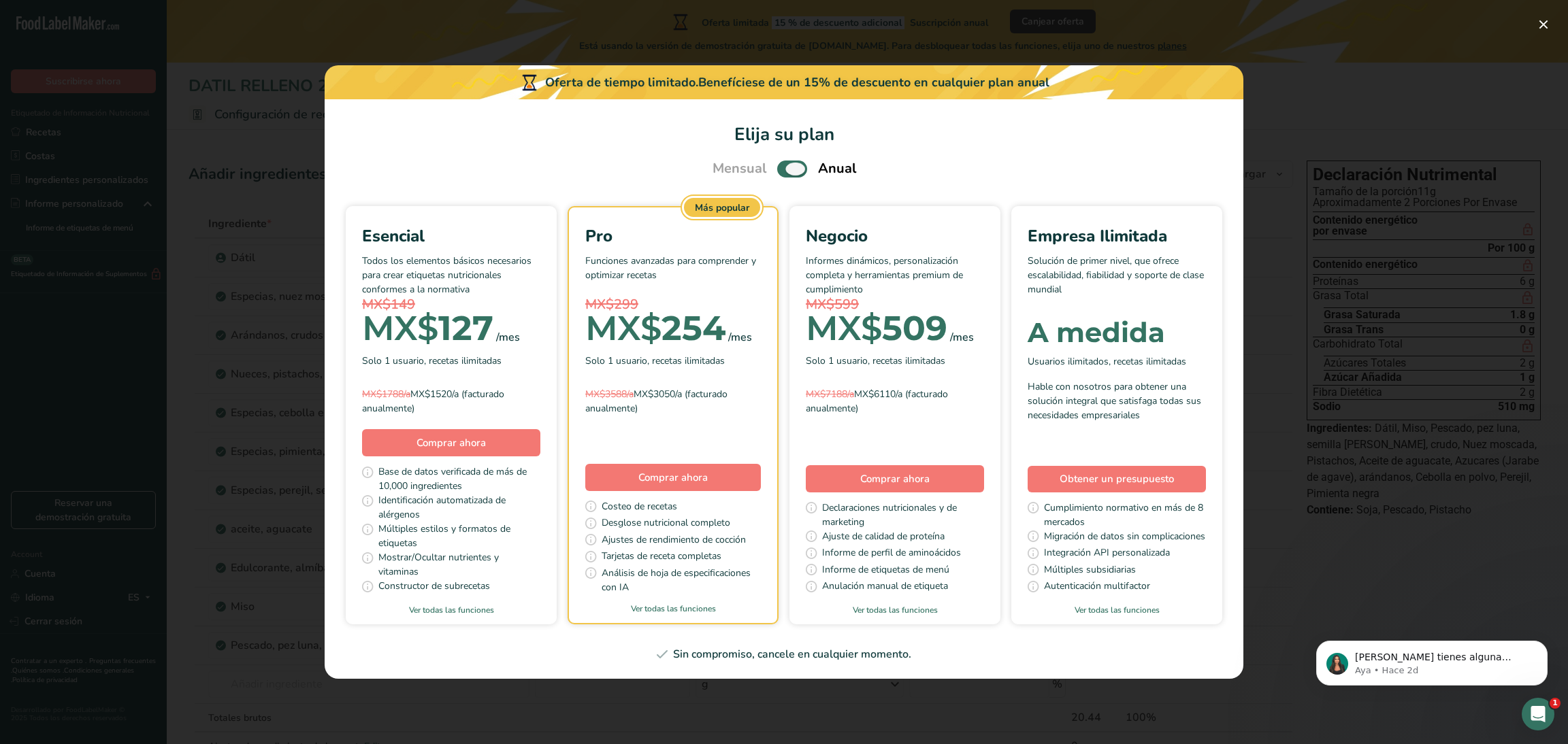
click at [787, 168] on span "Pick Your Pricing Plan Modal" at bounding box center [792, 169] width 30 height 17
click at [787, 168] on input "Pick Your Pricing Plan Modal" at bounding box center [781, 169] width 8 height 8
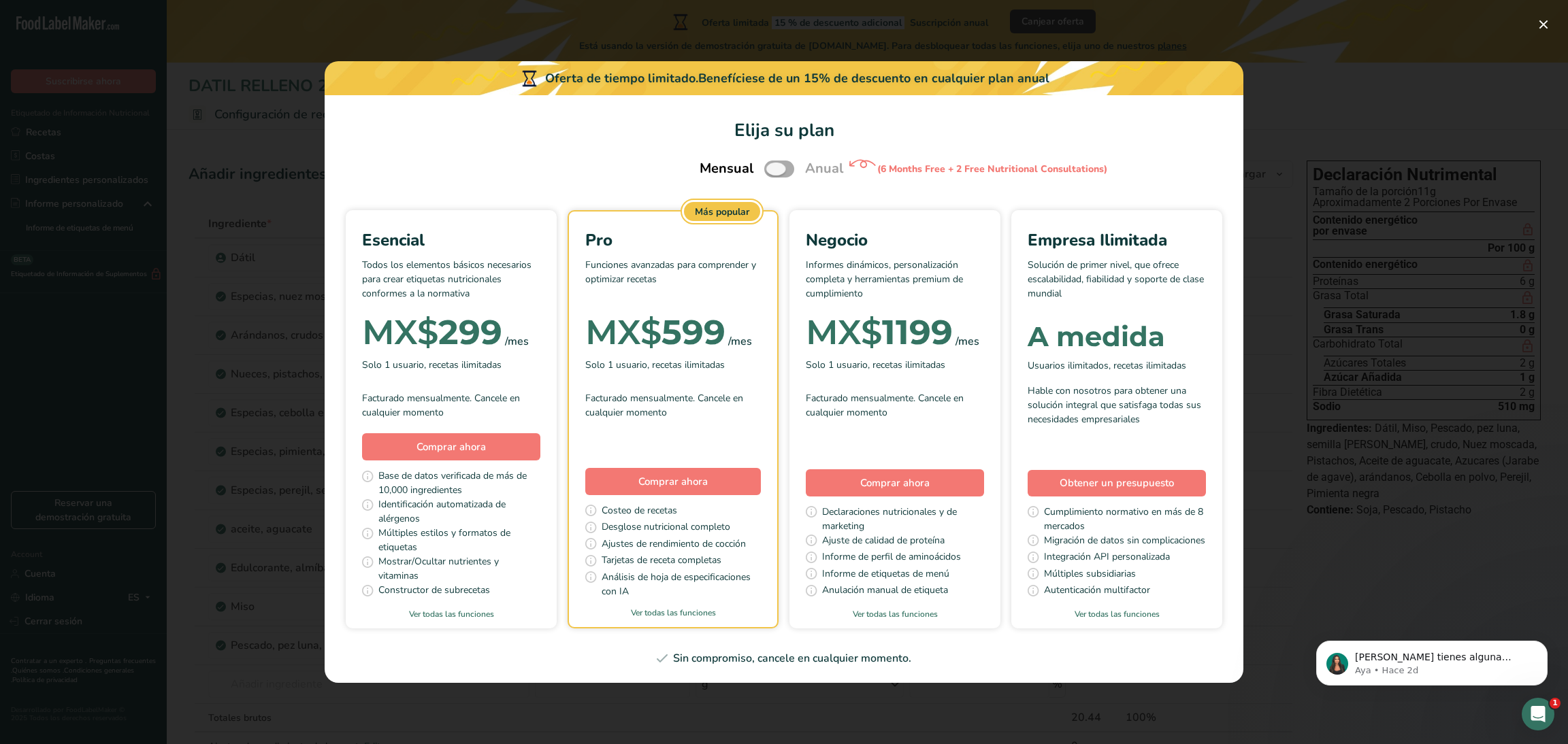
click at [790, 168] on span "Pick Your Pricing Plan Modal" at bounding box center [779, 169] width 30 height 17
click at [773, 168] on input "Pick Your Pricing Plan Modal" at bounding box center [769, 169] width 8 height 8
checkbox input "true"
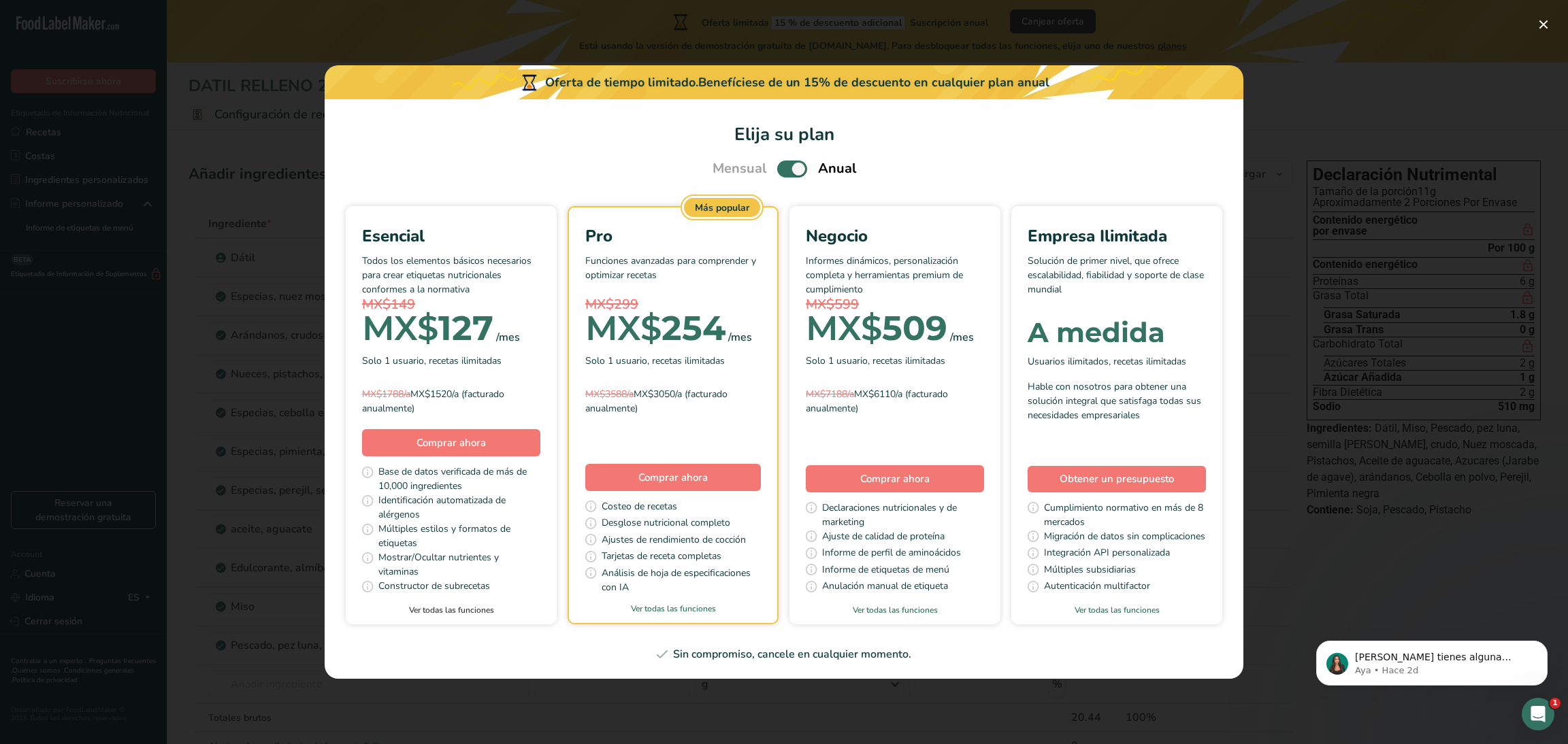
click at [469, 613] on link "Ver todas las funciones" at bounding box center [451, 610] width 211 height 13
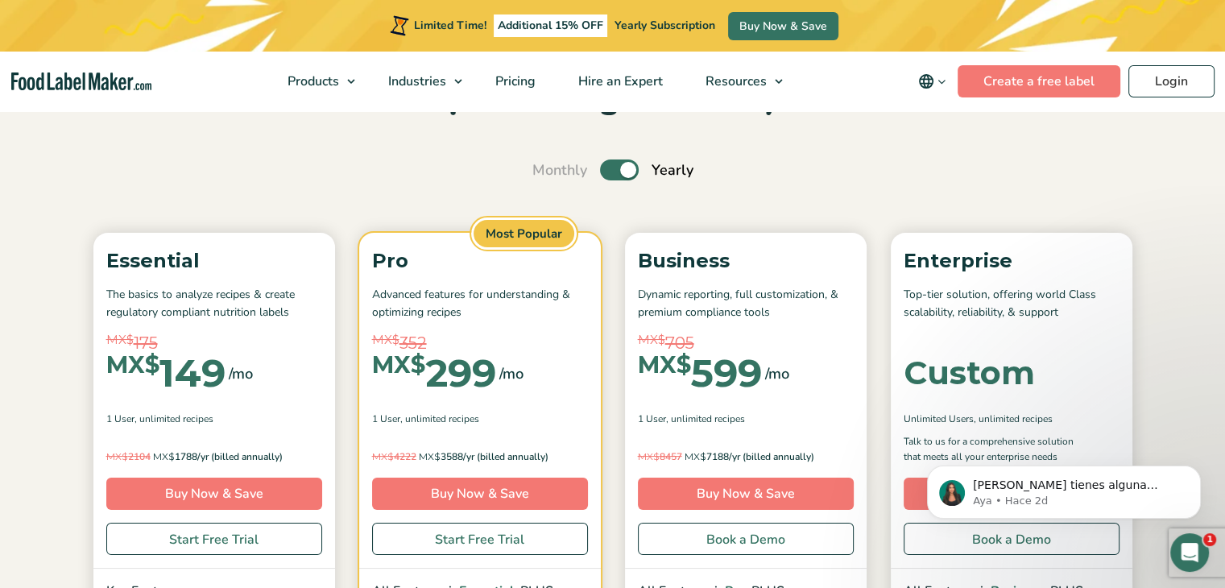
scroll to position [126, 0]
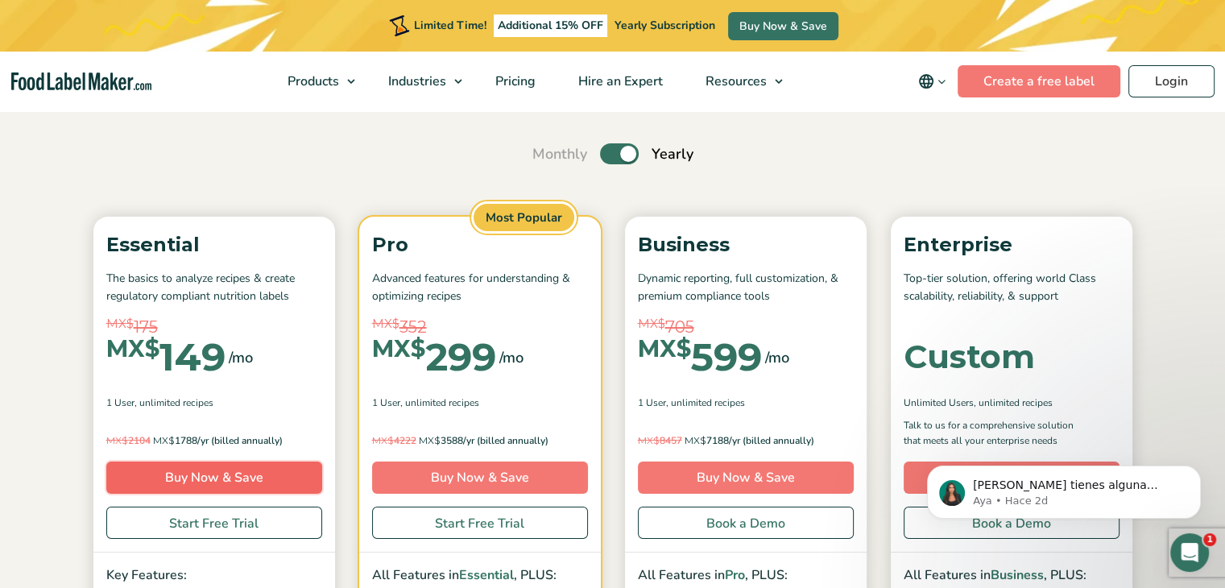
click at [245, 477] on link "Buy Now & Save" at bounding box center [214, 478] width 216 height 32
click at [603, 155] on label "Toggle" at bounding box center [619, 153] width 39 height 21
click at [546, 155] on input "Toggle" at bounding box center [541, 154] width 10 height 10
checkbox input "false"
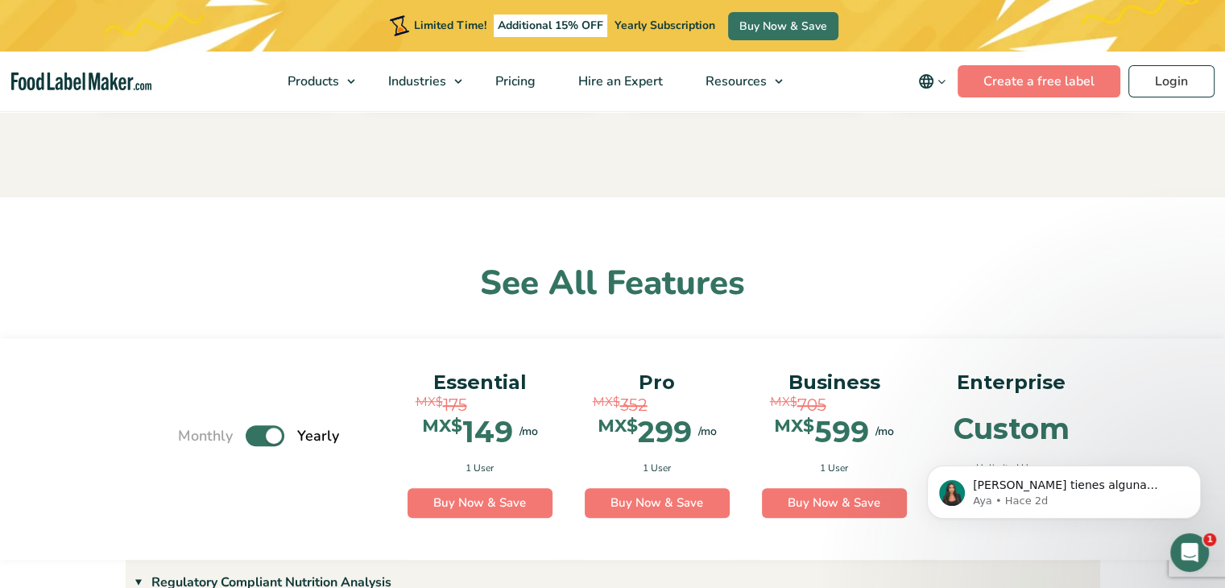
scroll to position [961, 0]
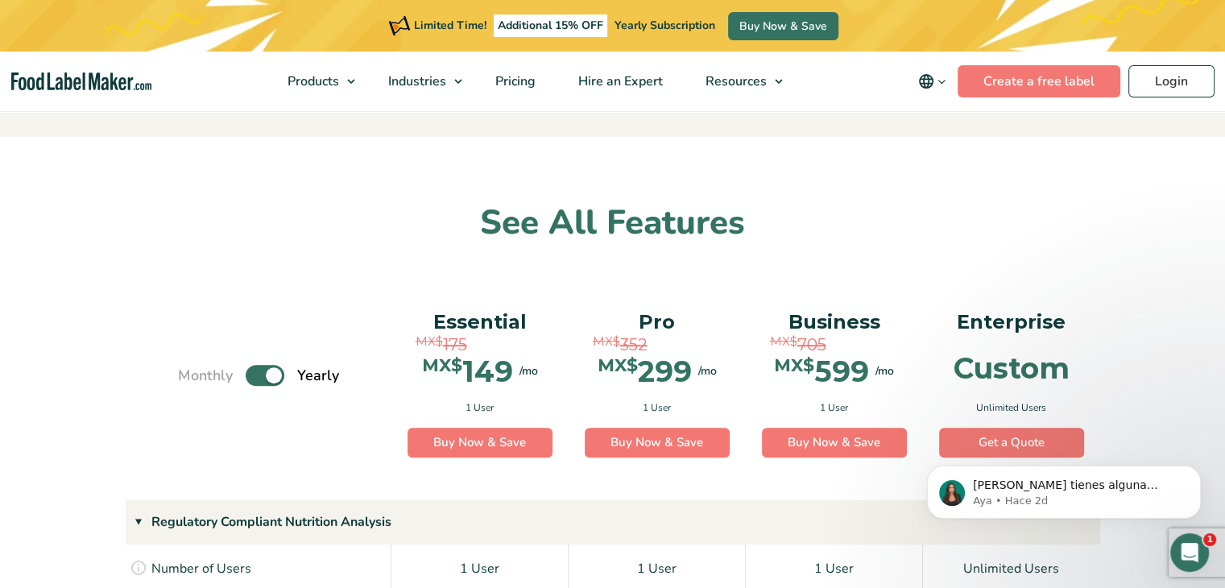
click at [255, 375] on label "Toggle" at bounding box center [265, 375] width 39 height 21
click at [192, 375] on input "Toggle" at bounding box center [186, 376] width 10 height 10
checkbox input "false"
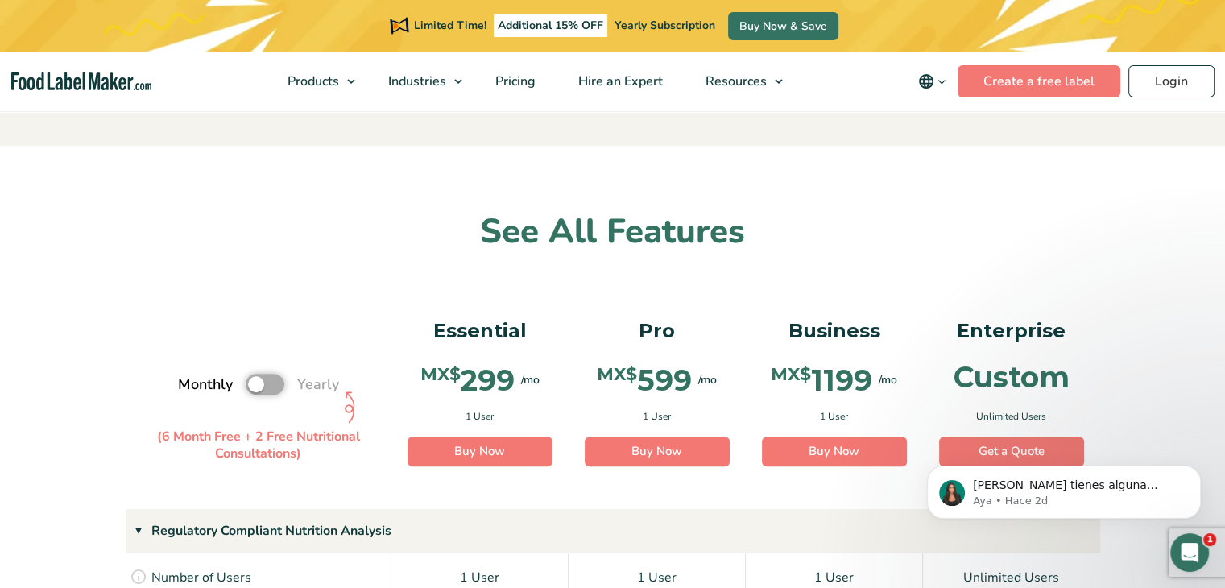
scroll to position [929, 0]
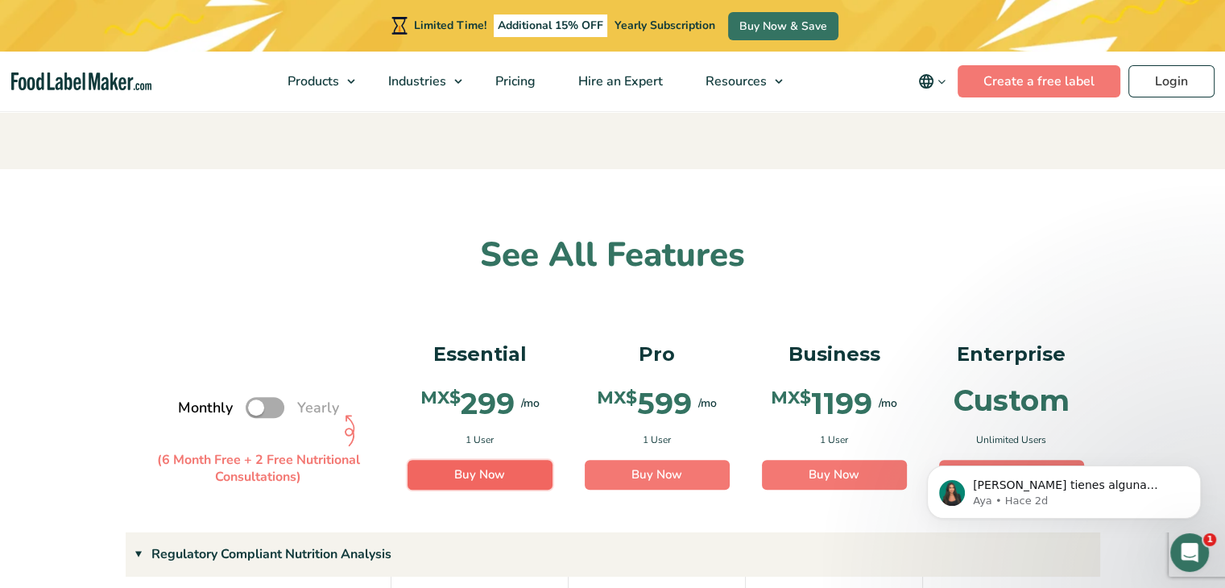
click at [472, 479] on link "Buy Now" at bounding box center [480, 475] width 145 height 31
